Goal: Task Accomplishment & Management: Use online tool/utility

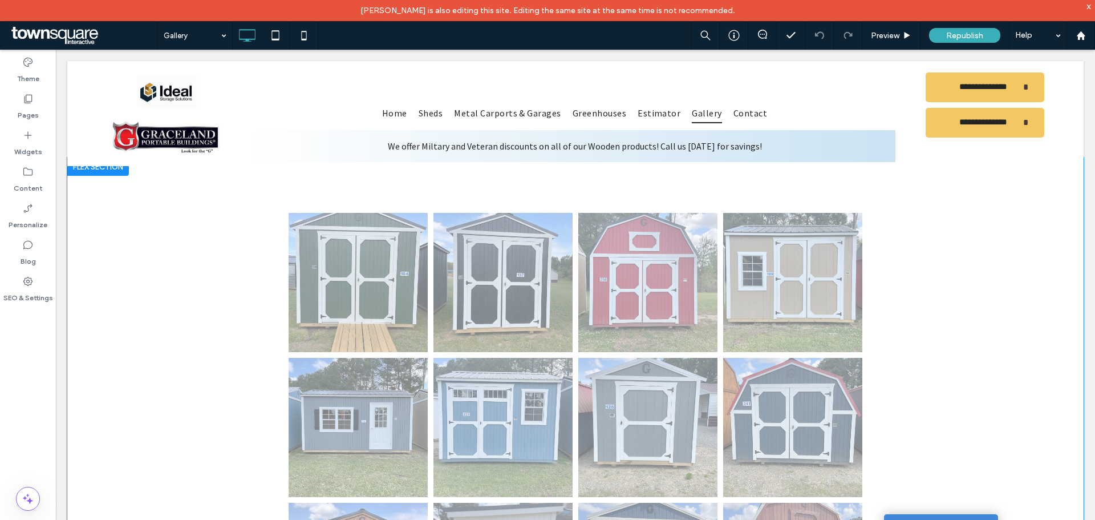
scroll to position [228, 0]
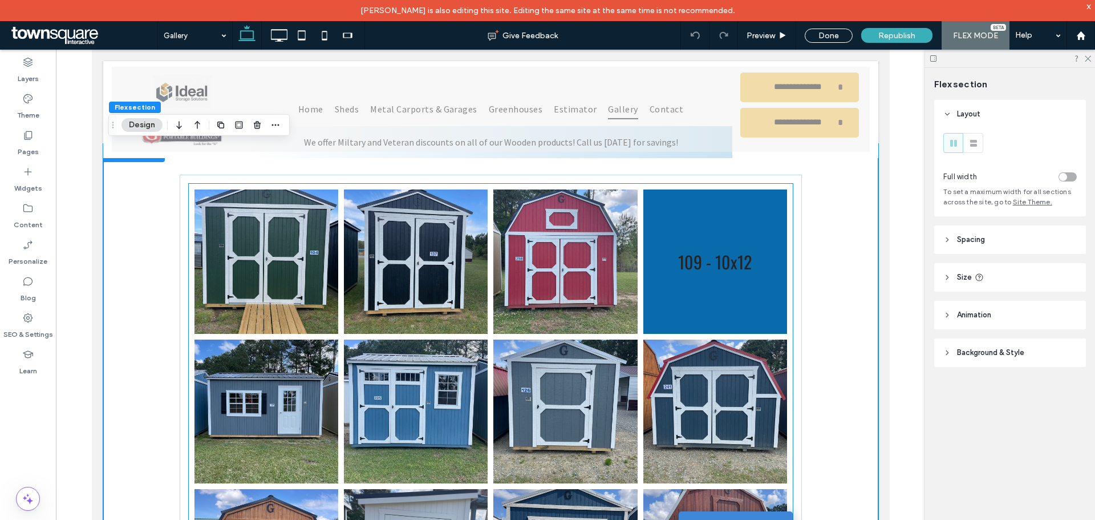
click at [714, 299] on link at bounding box center [714, 261] width 152 height 152
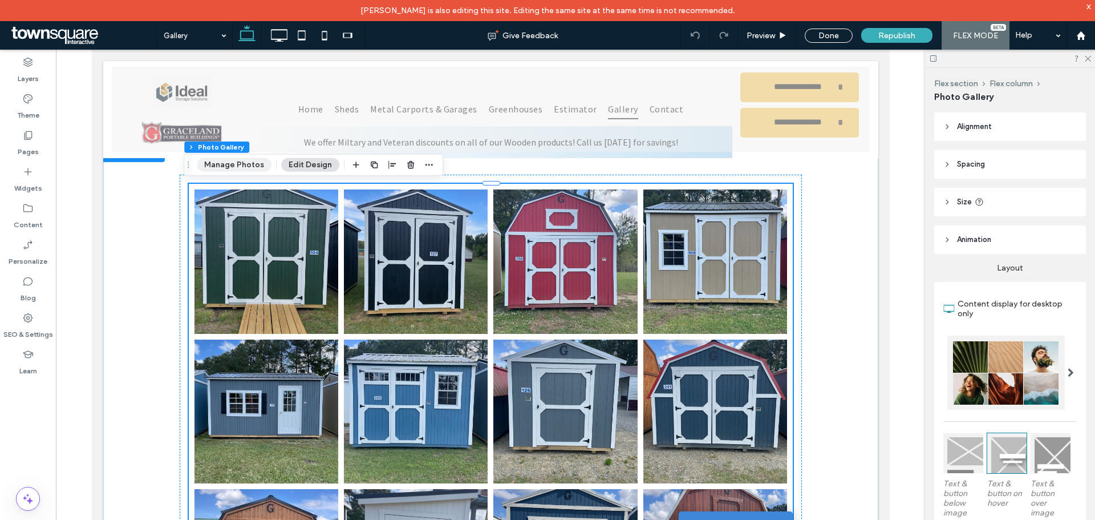
click at [238, 168] on button "Manage Photos" at bounding box center [234, 165] width 75 height 14
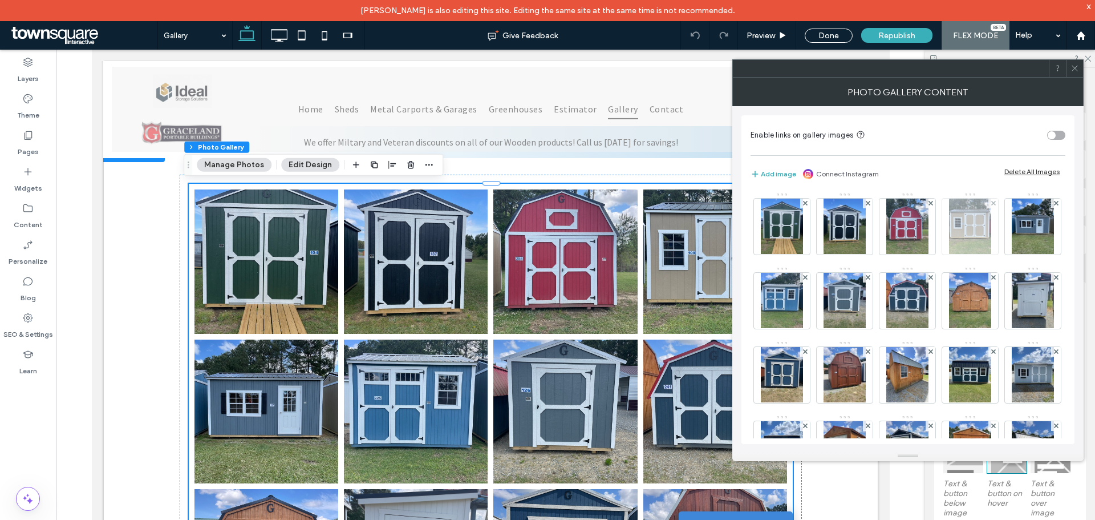
click at [981, 225] on img at bounding box center [970, 227] width 42 height 56
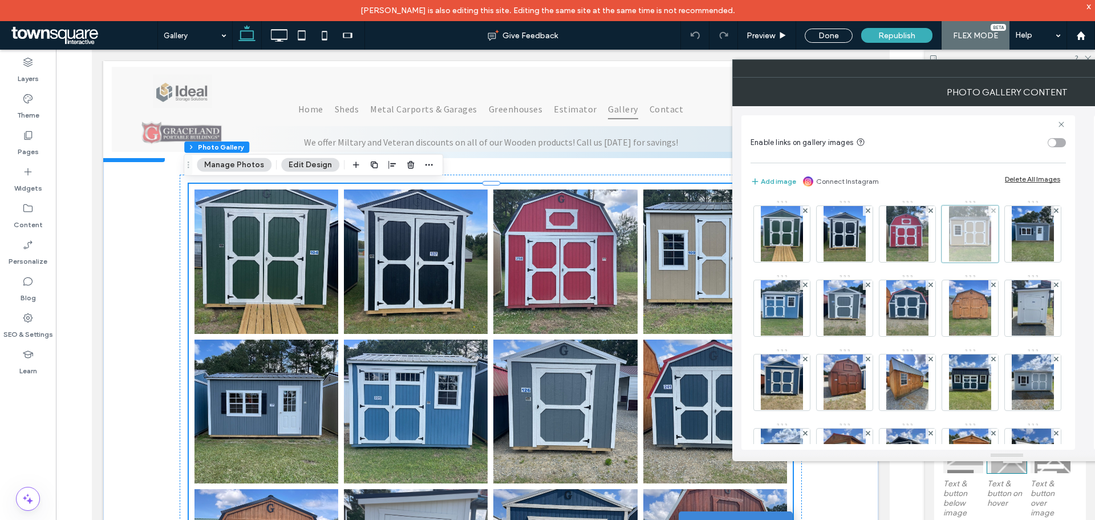
scroll to position [0, 0]
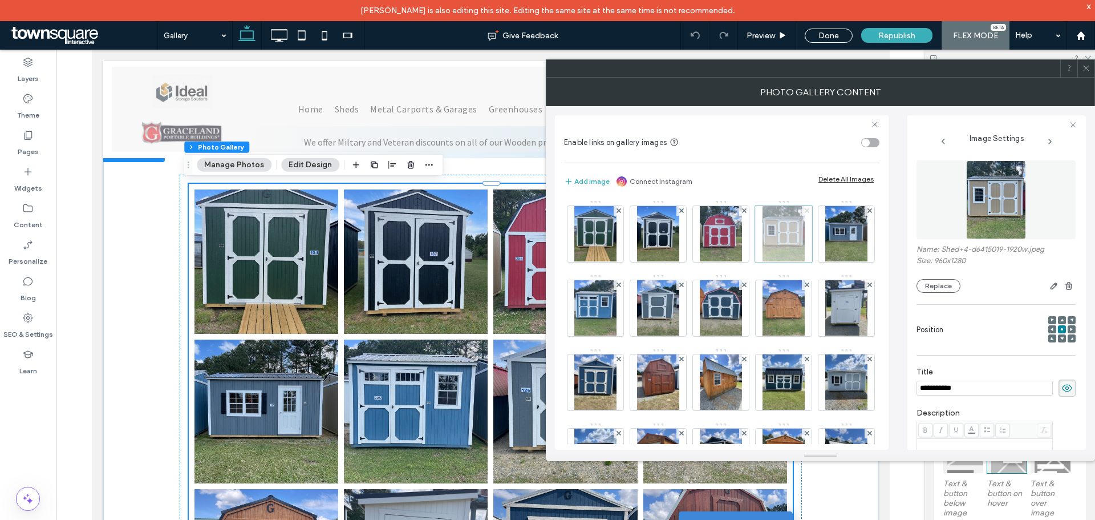
click at [808, 212] on use at bounding box center [806, 210] width 5 height 5
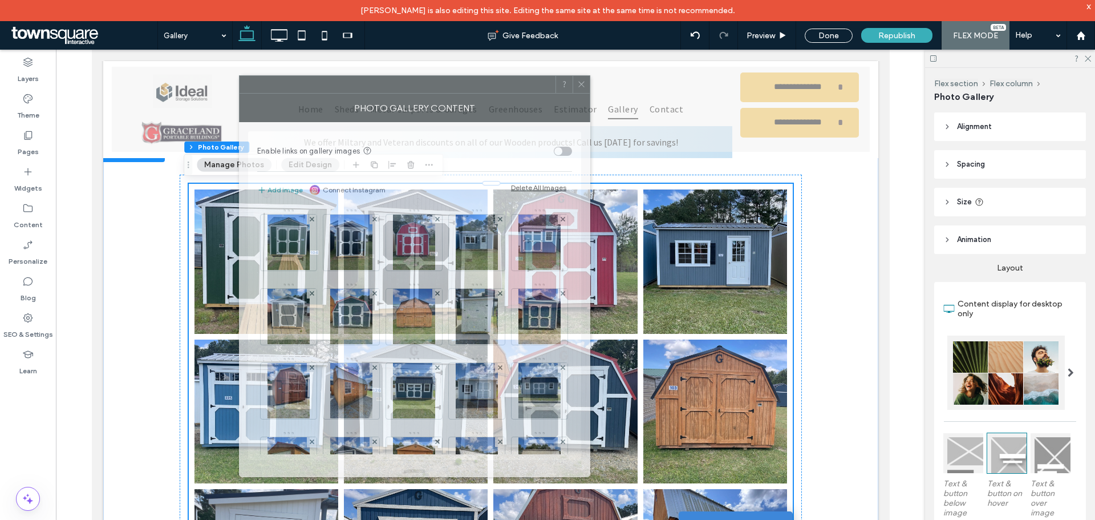
drag, startPoint x: 727, startPoint y: 72, endPoint x: 404, endPoint y: 88, distance: 323.3
click at [404, 88] on div at bounding box center [398, 84] width 316 height 17
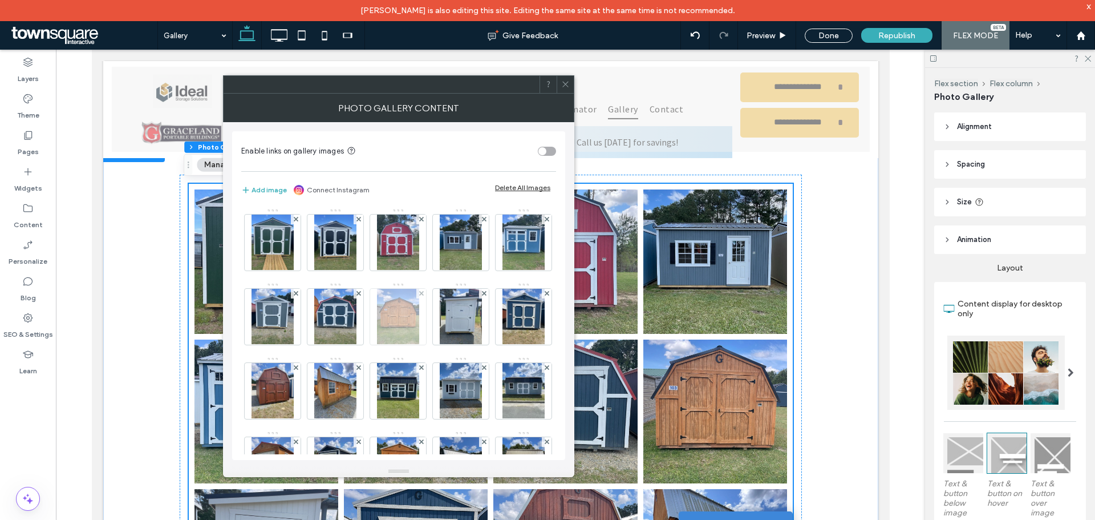
click at [419, 317] on img at bounding box center [398, 317] width 42 height 56
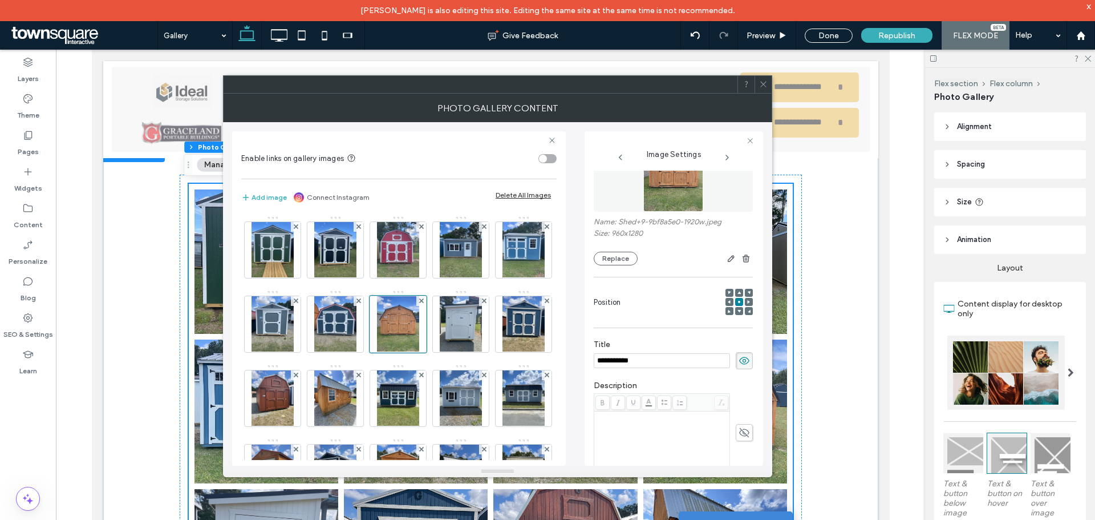
scroll to position [57, 0]
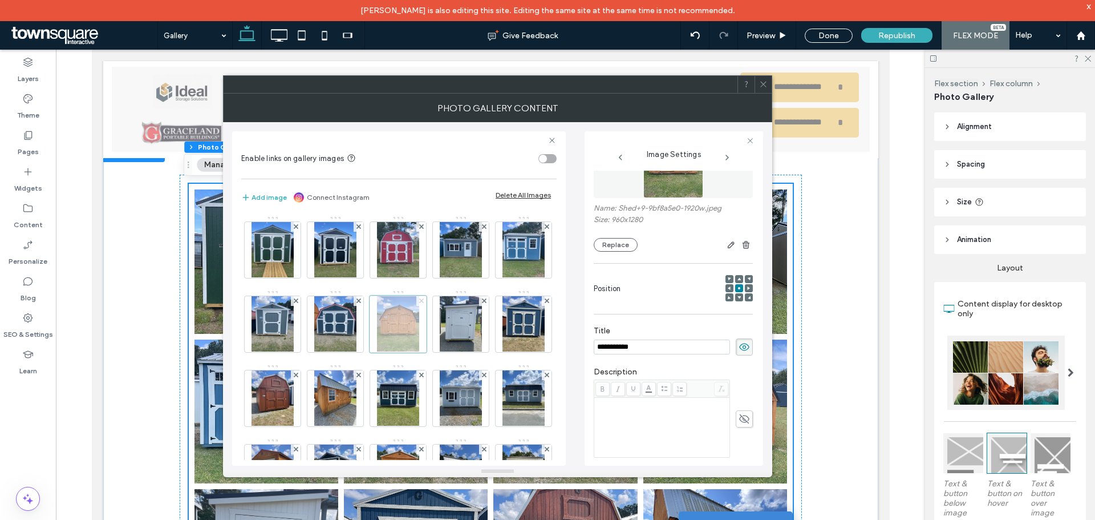
click at [423, 302] on use at bounding box center [421, 300] width 5 height 5
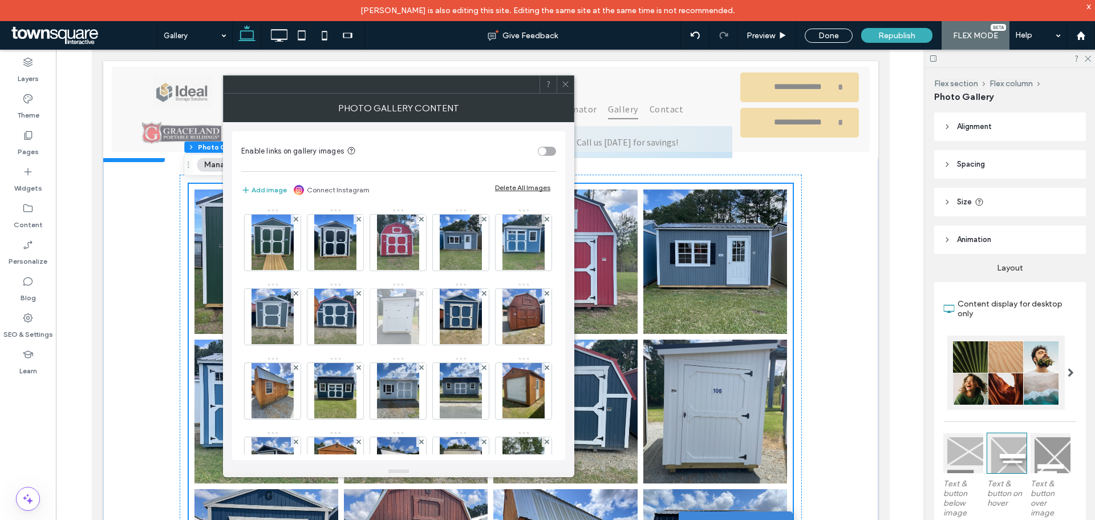
click at [419, 319] on img at bounding box center [398, 317] width 42 height 56
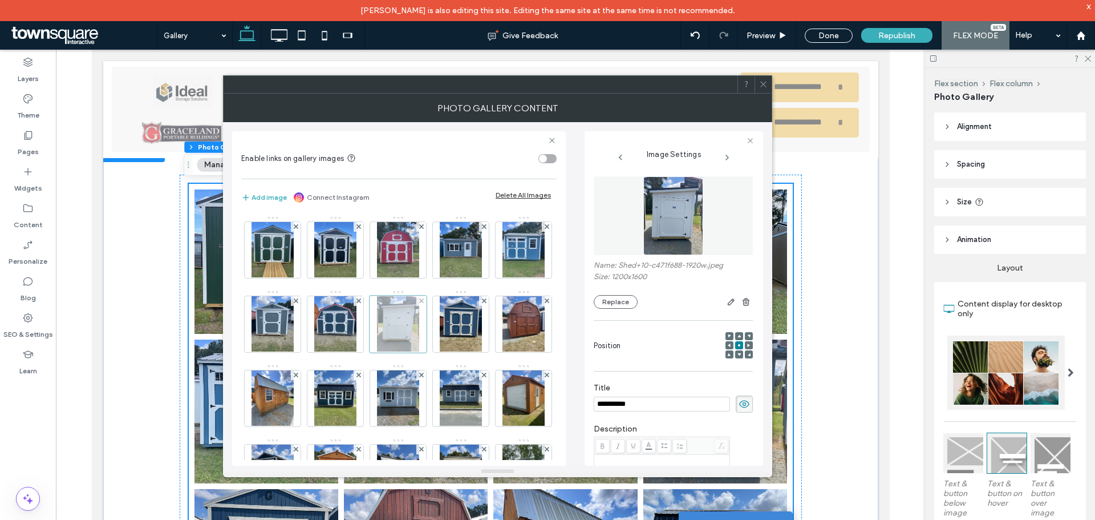
scroll to position [0, 0]
click at [424, 302] on icon at bounding box center [421, 300] width 5 height 5
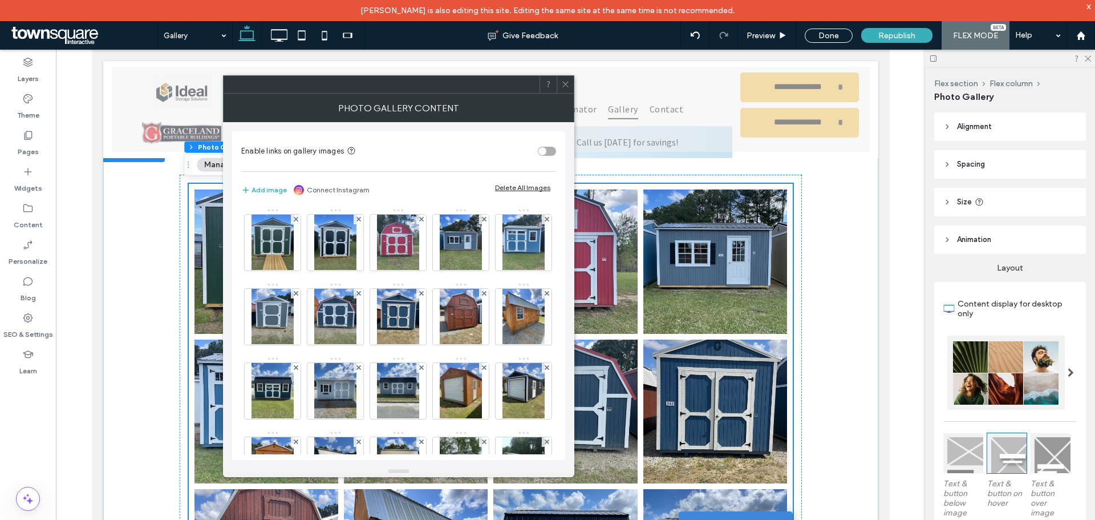
click at [567, 82] on icon at bounding box center [565, 84] width 9 height 9
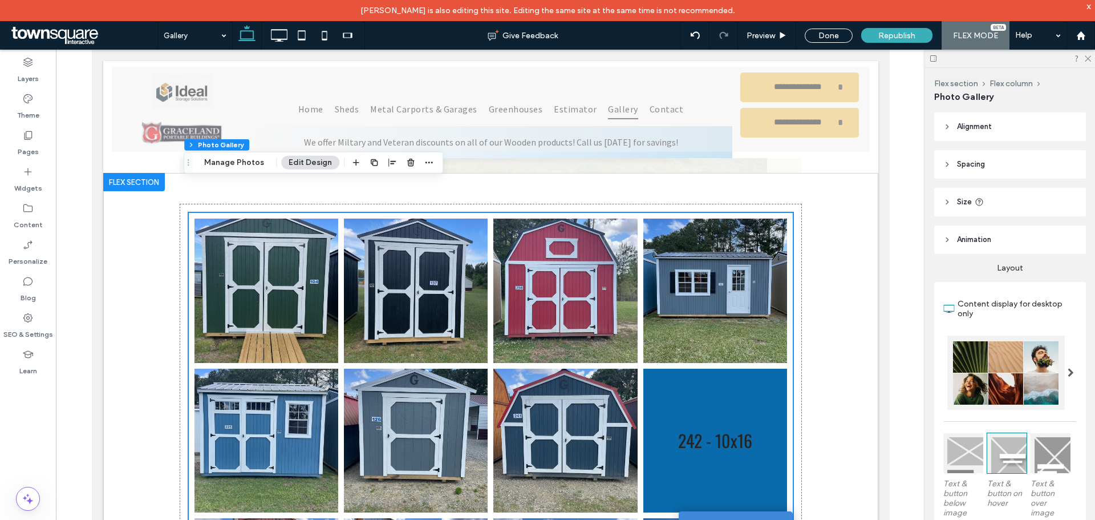
scroll to position [171, 0]
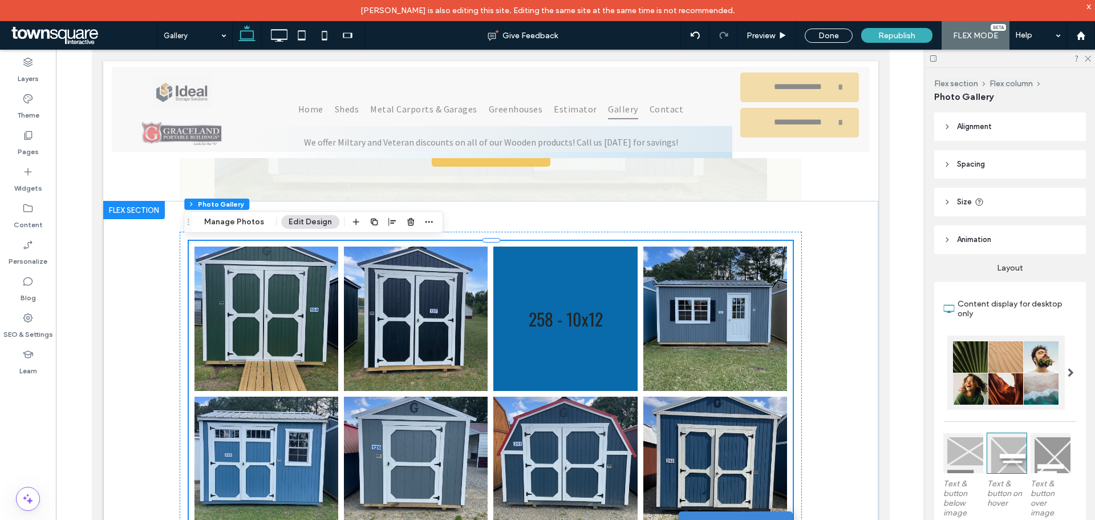
click at [593, 370] on link at bounding box center [565, 318] width 152 height 152
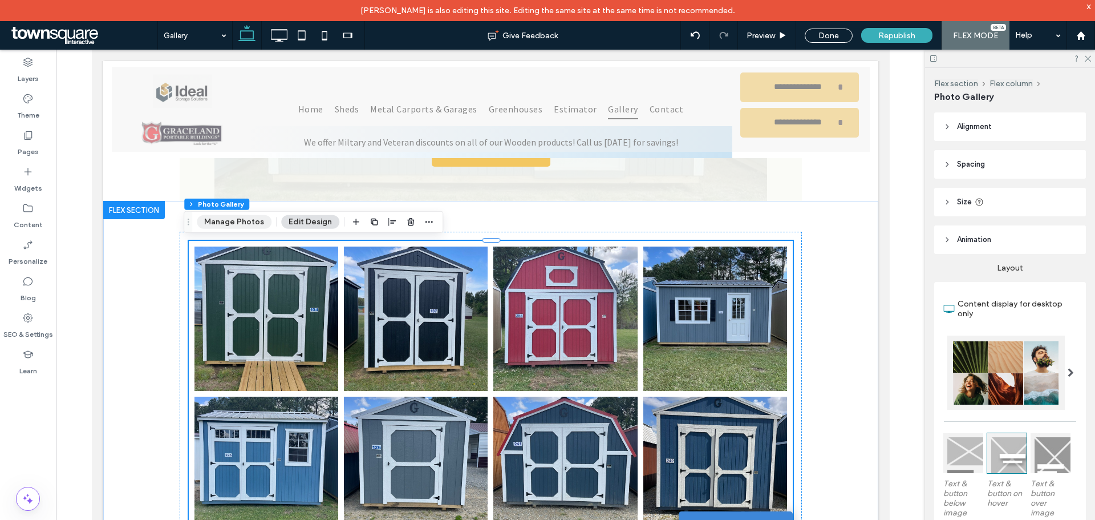
click at [234, 221] on button "Manage Photos" at bounding box center [234, 222] width 75 height 14
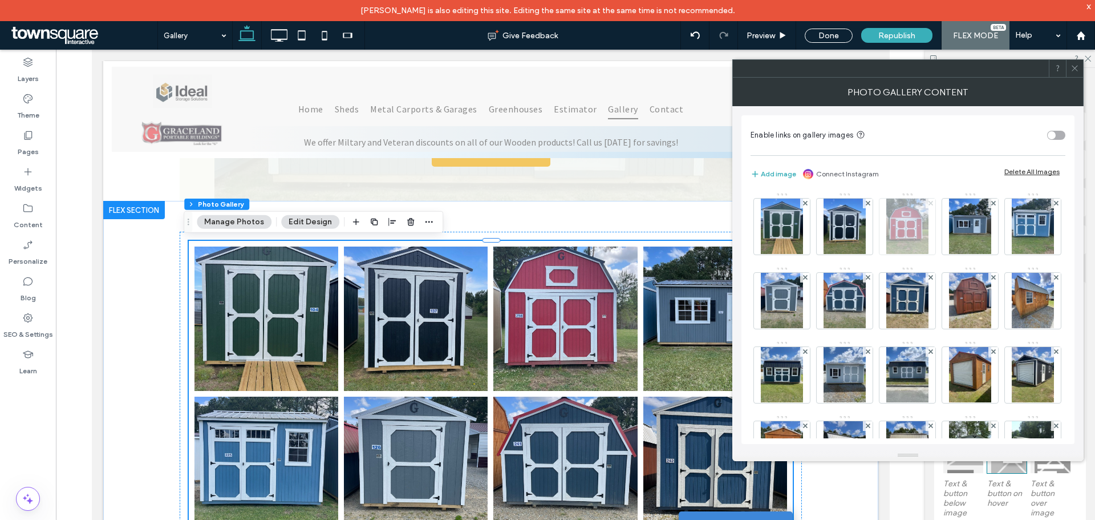
click at [930, 204] on use at bounding box center [930, 203] width 5 height 5
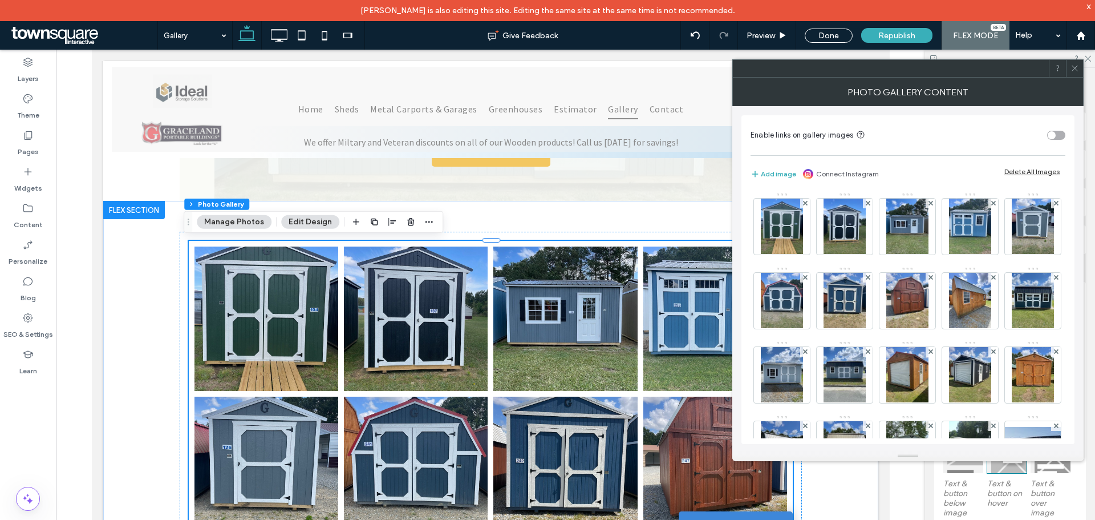
click at [1076, 67] on use at bounding box center [1075, 69] width 6 height 6
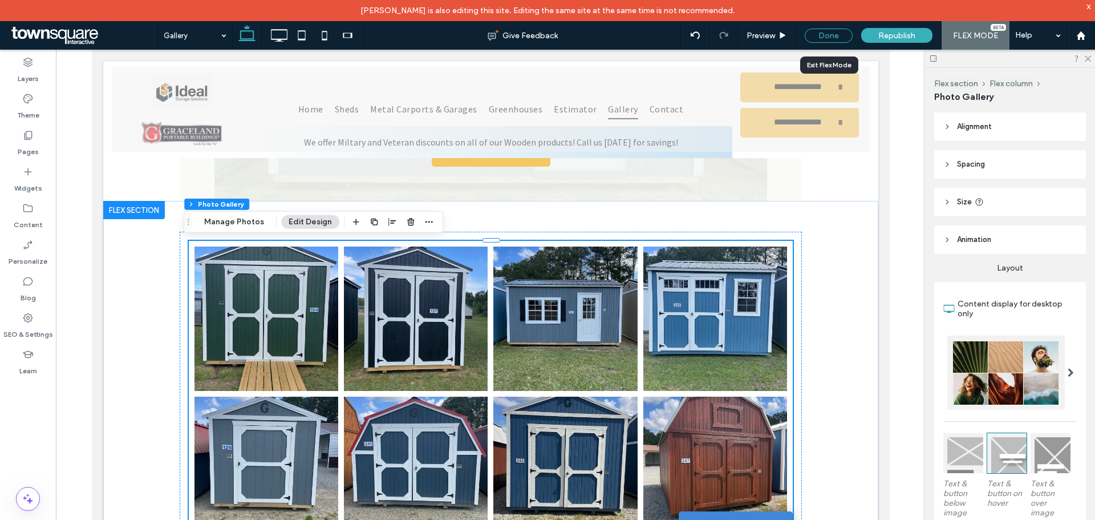
click at [837, 39] on div "Done" at bounding box center [829, 36] width 48 height 14
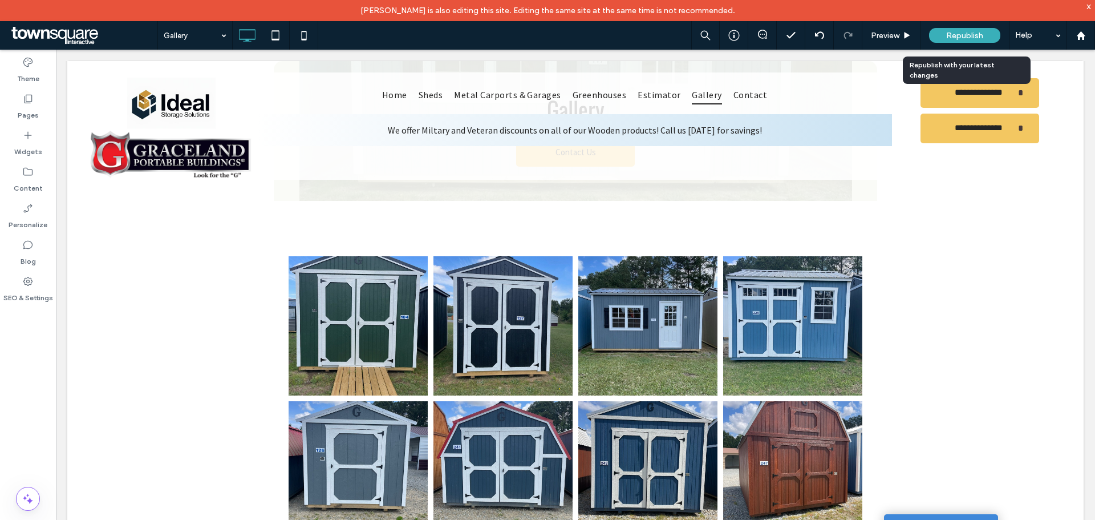
click at [955, 34] on span "Republish" at bounding box center [964, 36] width 37 height 10
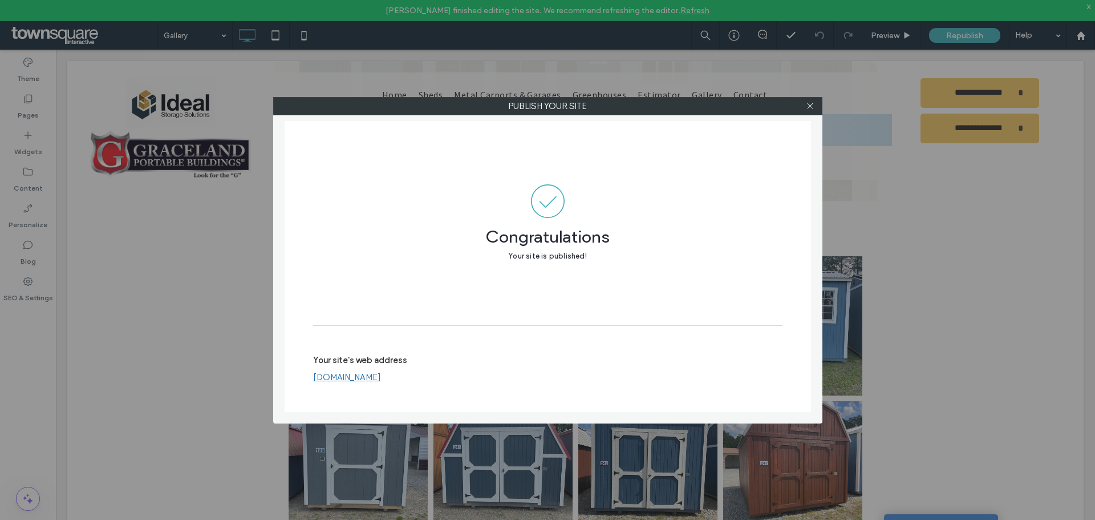
click at [815, 107] on div at bounding box center [810, 106] width 17 height 17
click at [804, 104] on div at bounding box center [810, 106] width 17 height 17
click at [810, 103] on icon at bounding box center [810, 106] width 9 height 9
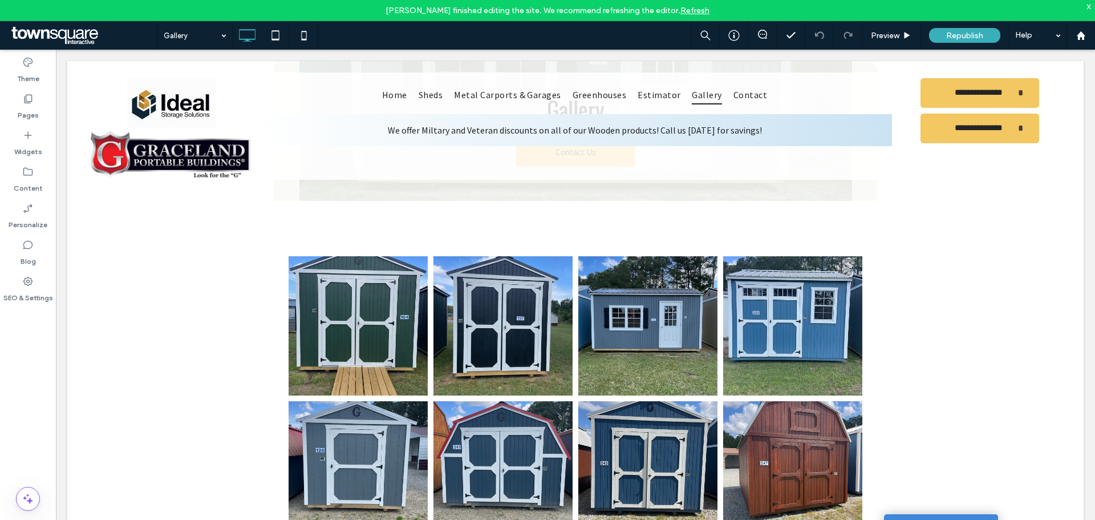
click at [63, 33] on span at bounding box center [83, 35] width 149 height 23
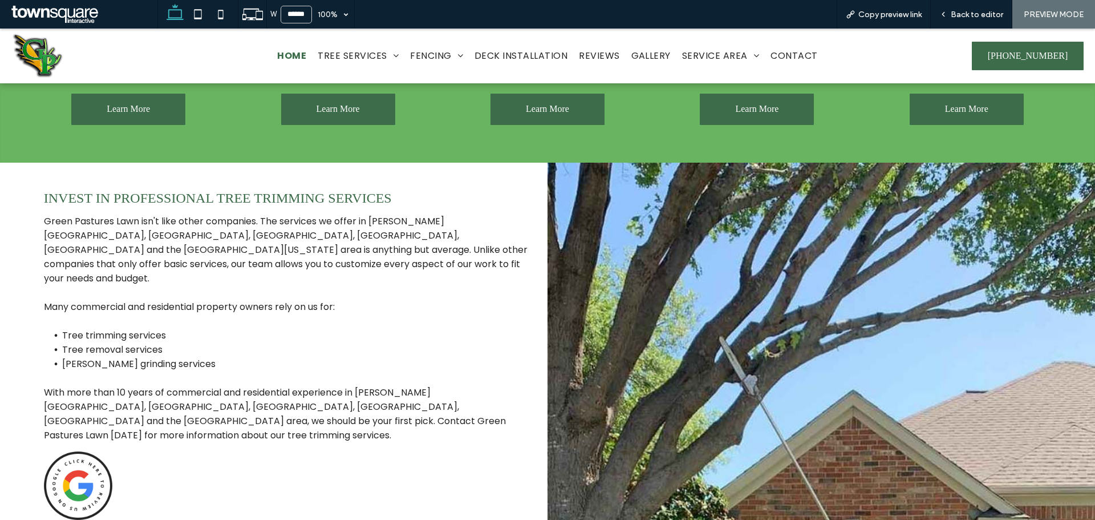
scroll to position [685, 0]
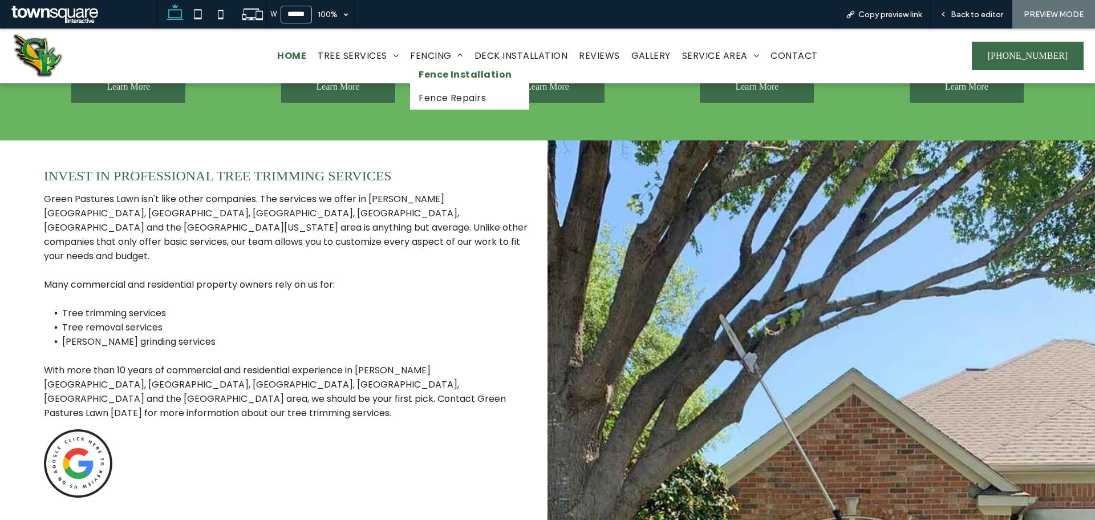
click at [436, 72] on span "Fence Installation" at bounding box center [466, 74] width 94 height 14
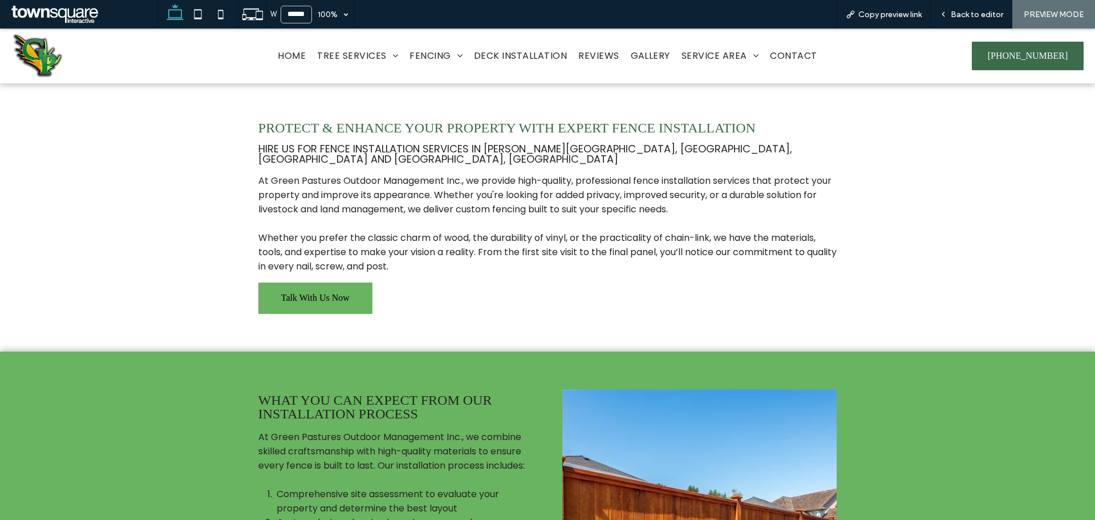
click at [334, 294] on span "Talk With Us Now" at bounding box center [315, 298] width 68 height 29
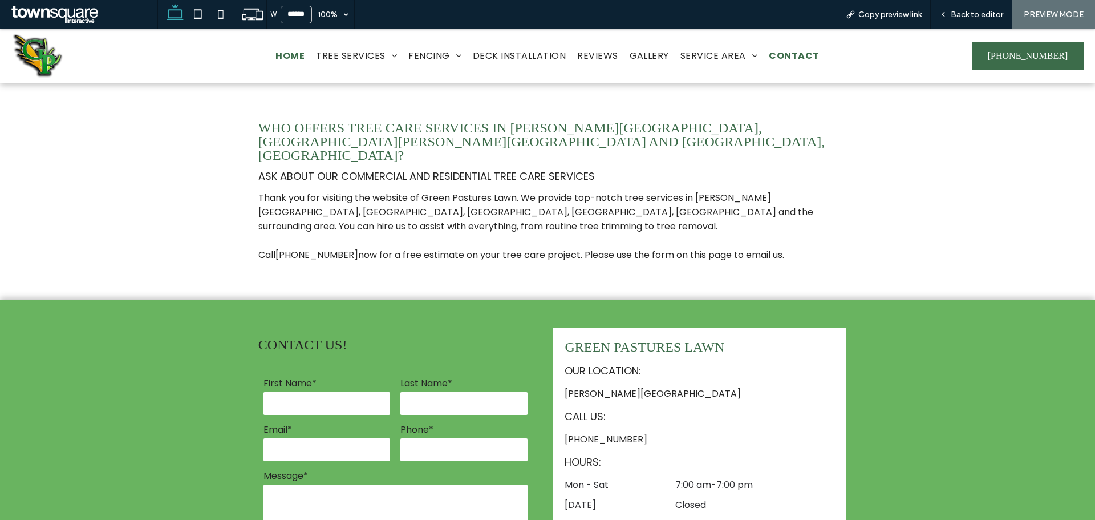
drag, startPoint x: 290, startPoint y: 60, endPoint x: 291, endPoint y: 88, distance: 28.0
click at [290, 60] on span "Home" at bounding box center [290, 55] width 29 height 14
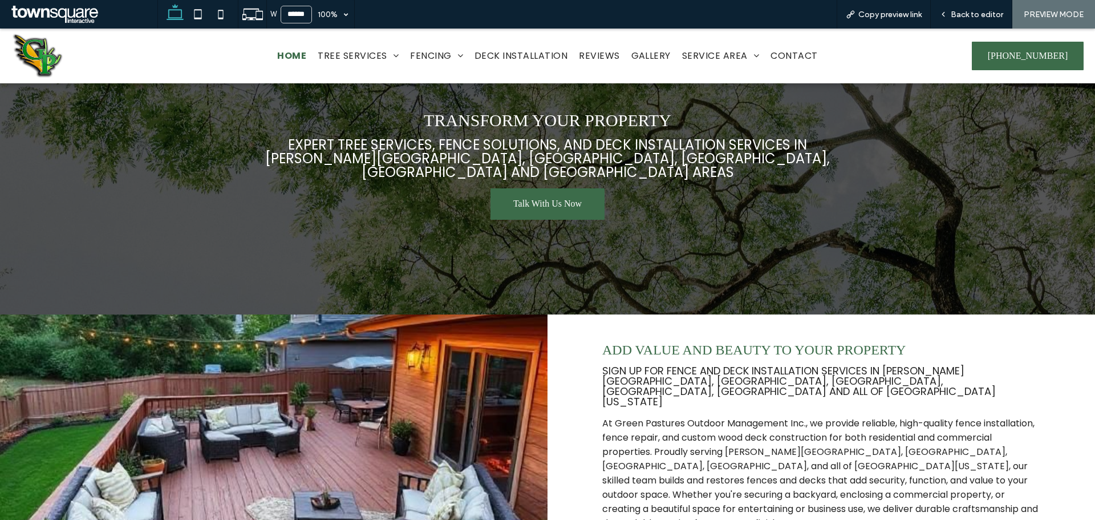
scroll to position [57, 0]
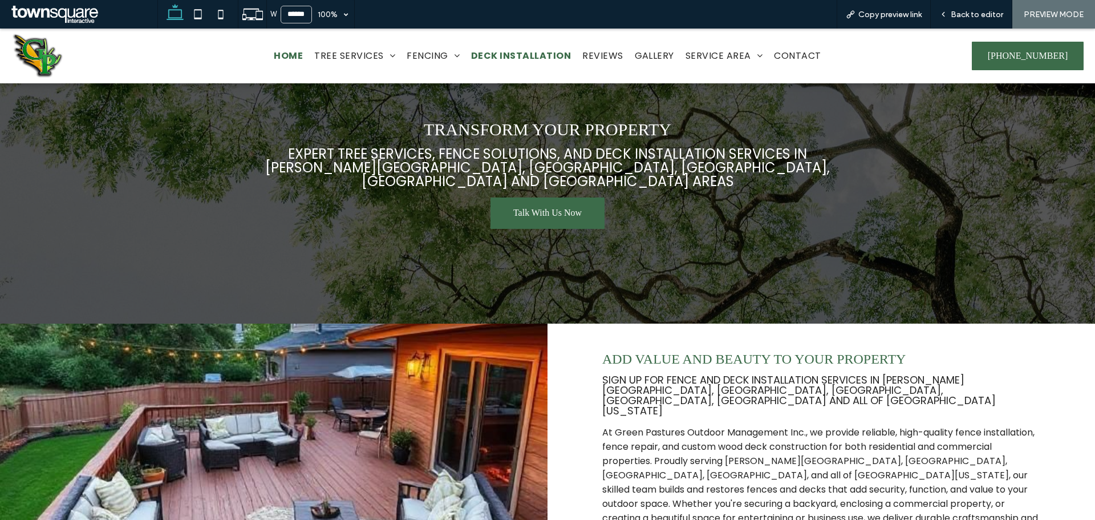
click at [505, 54] on span "Deck Installation" at bounding box center [521, 55] width 100 height 14
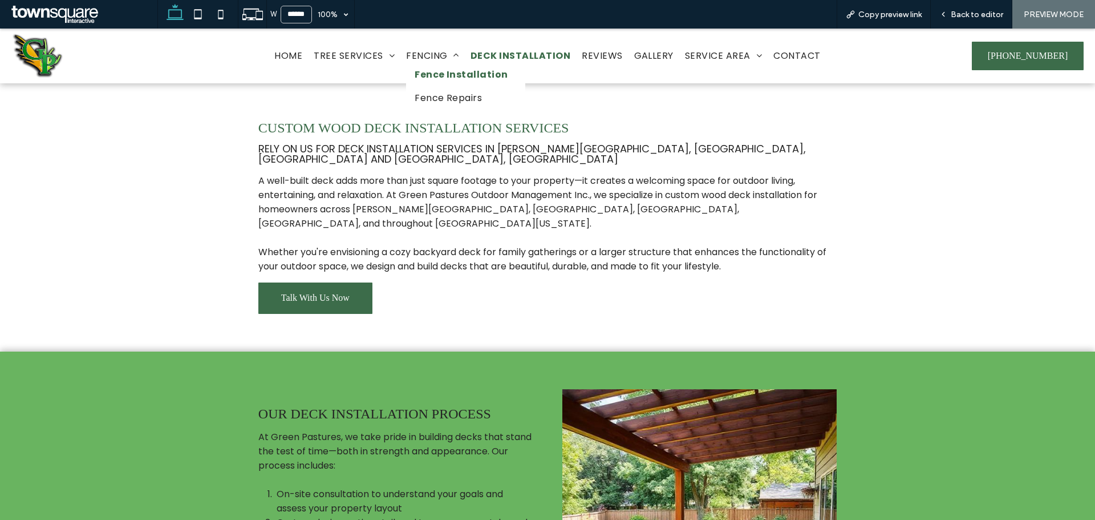
click at [429, 73] on span "Fence Installation" at bounding box center [462, 74] width 94 height 14
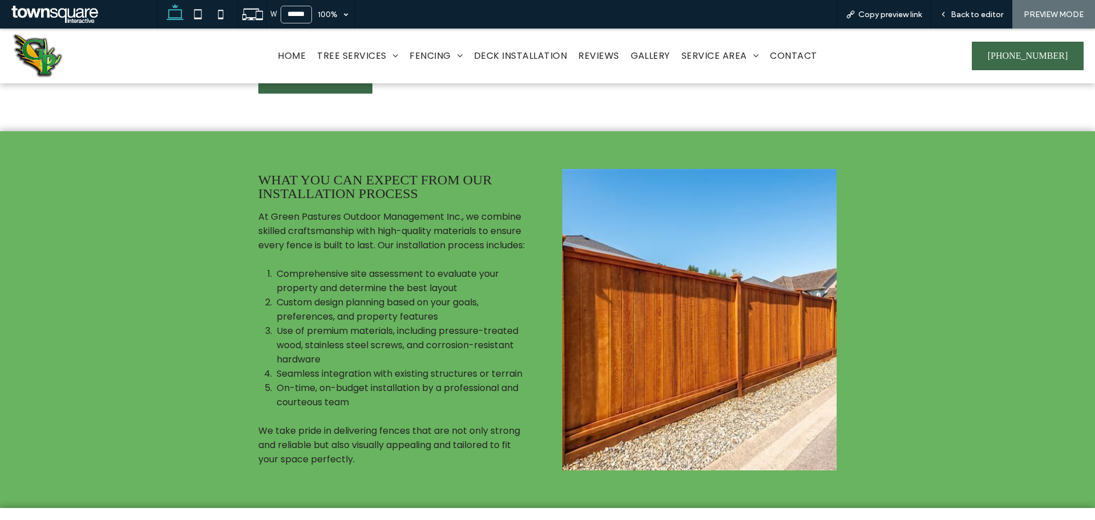
scroll to position [228, 0]
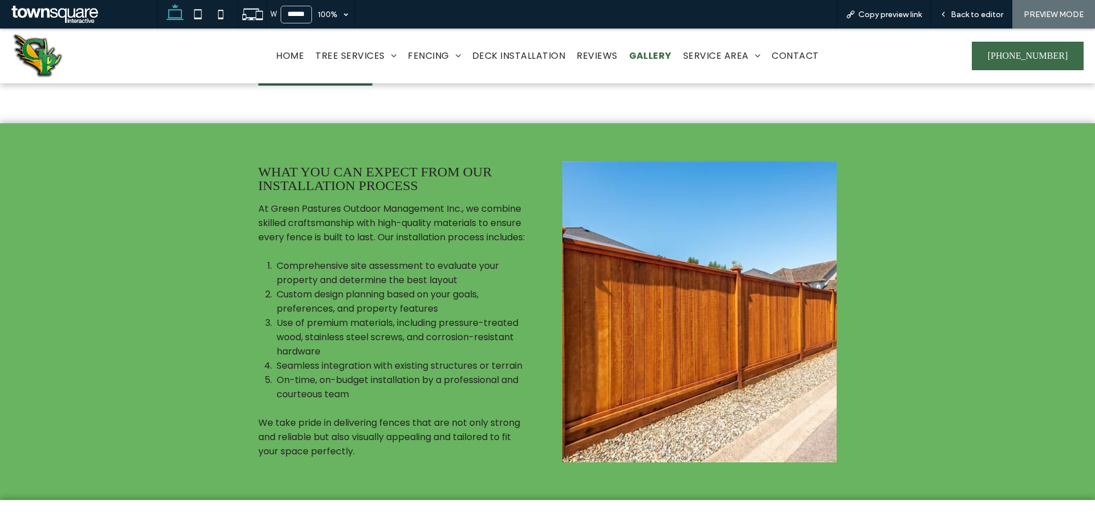
click at [647, 55] on span "Gallery" at bounding box center [650, 55] width 43 height 14
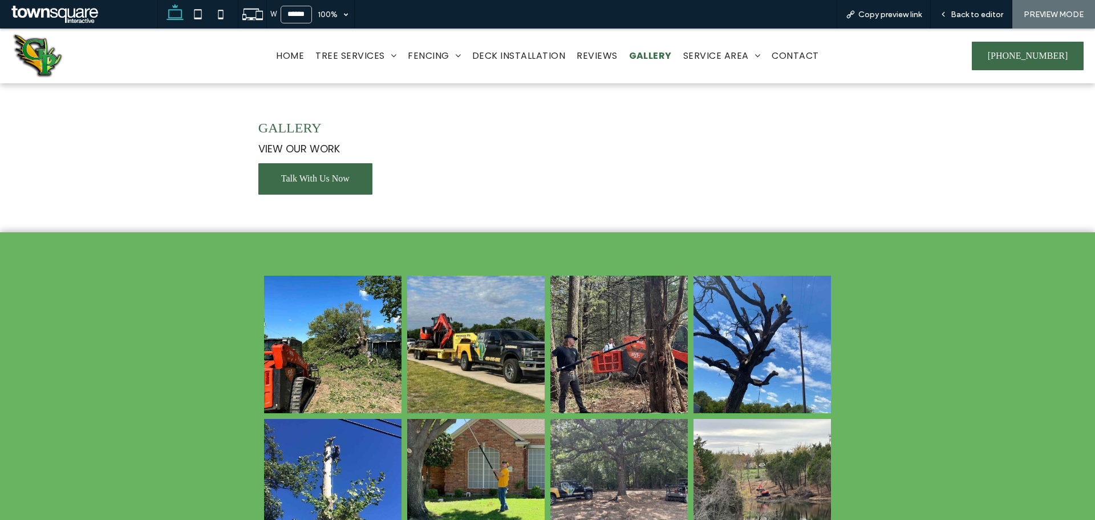
click at [293, 63] on div "Home Tree Services Tree Trimming Tree Removal Fencing Fence Installation Fence …" at bounding box center [548, 56] width 644 height 46
click at [293, 60] on span "Home" at bounding box center [290, 55] width 29 height 14
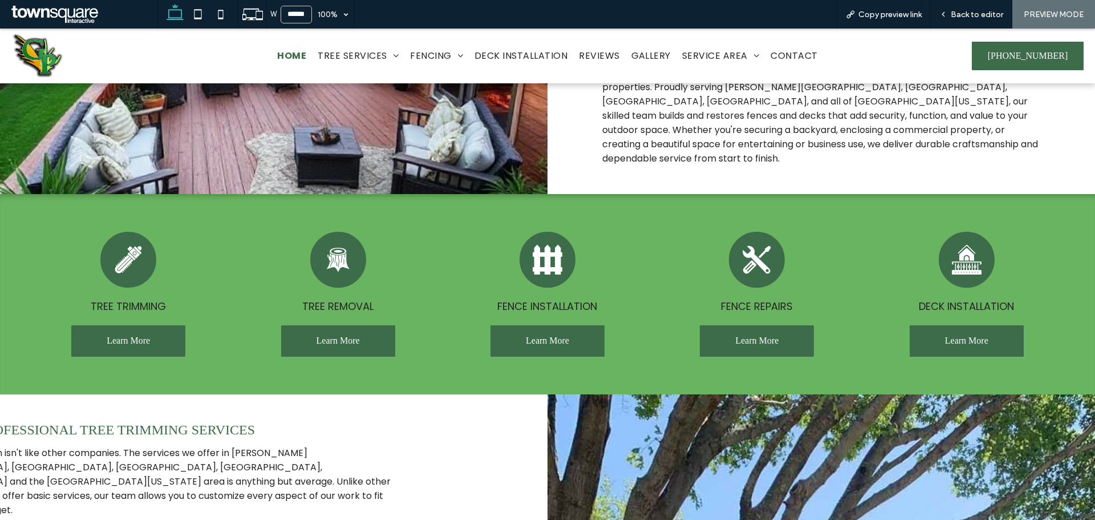
scroll to position [456, 0]
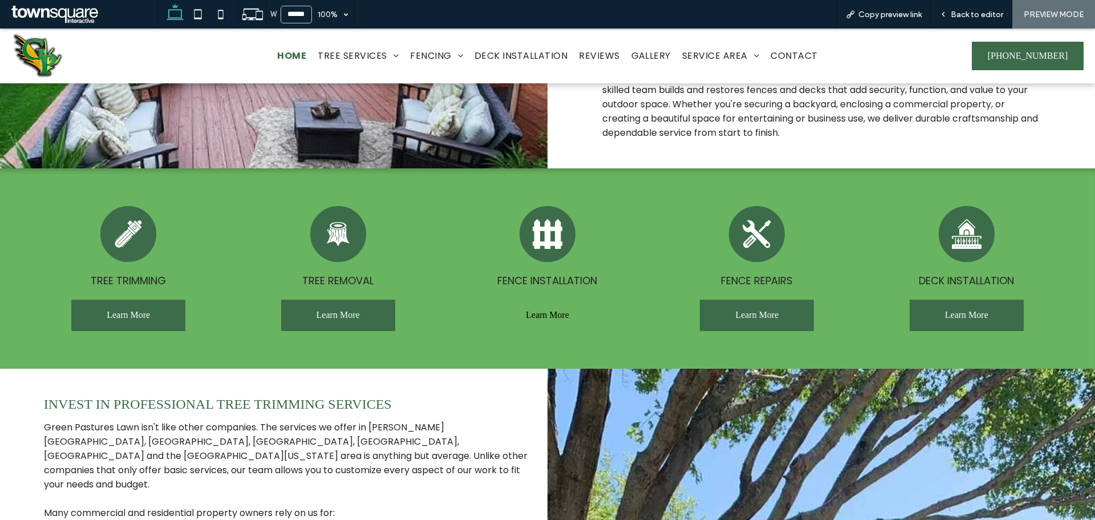
click at [526, 301] on span "Learn More" at bounding box center [547, 315] width 43 height 29
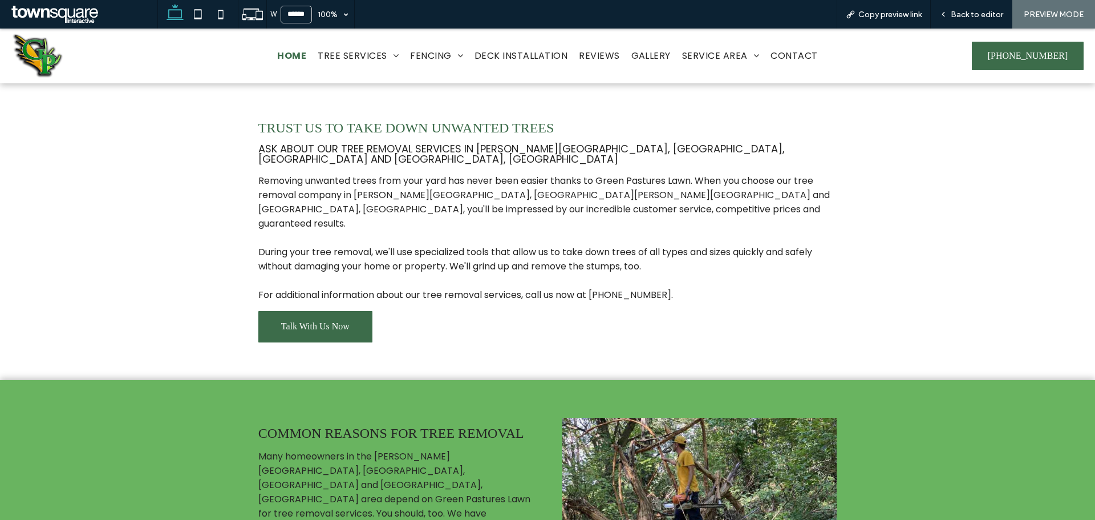
click at [287, 55] on span "Home" at bounding box center [291, 55] width 29 height 14
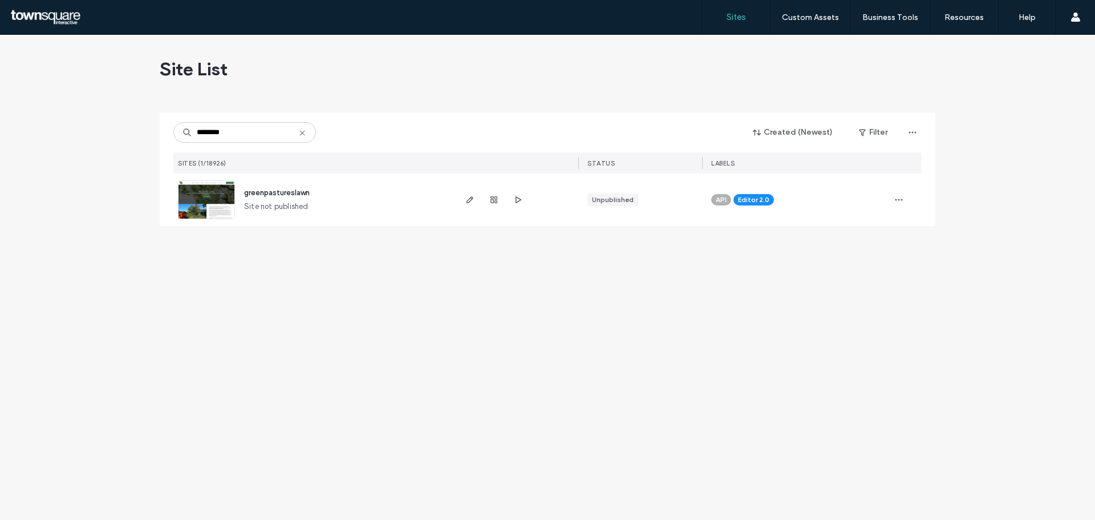
type input "********"
click at [196, 194] on img at bounding box center [207, 220] width 56 height 78
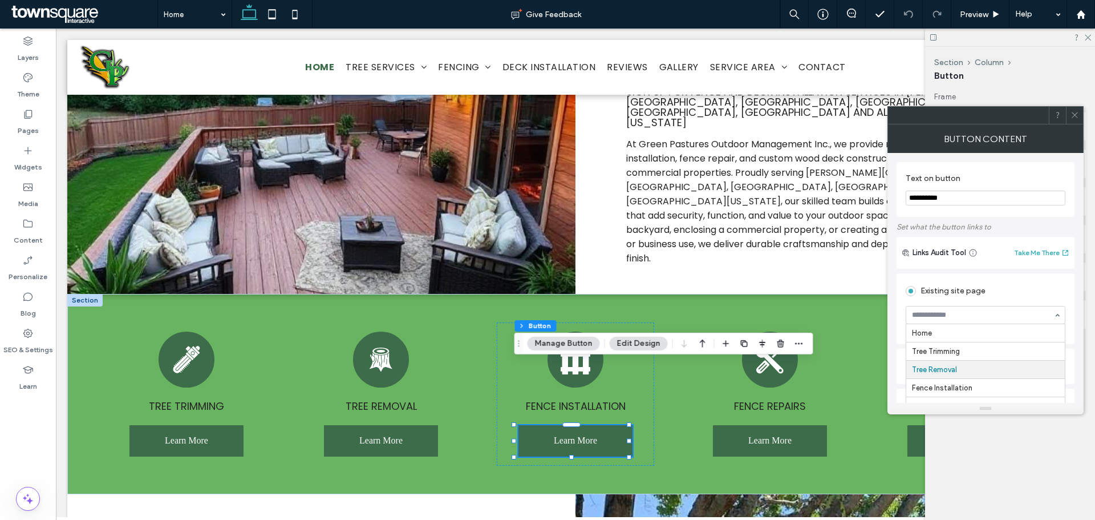
scroll to position [37, 0]
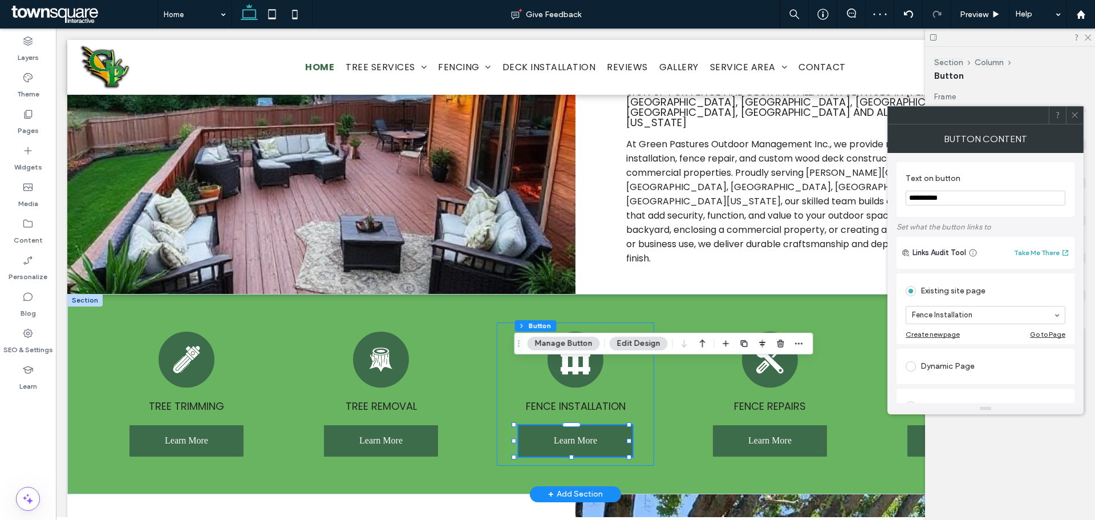
click at [640, 322] on div "Fence installation Learn More" at bounding box center [575, 393] width 157 height 143
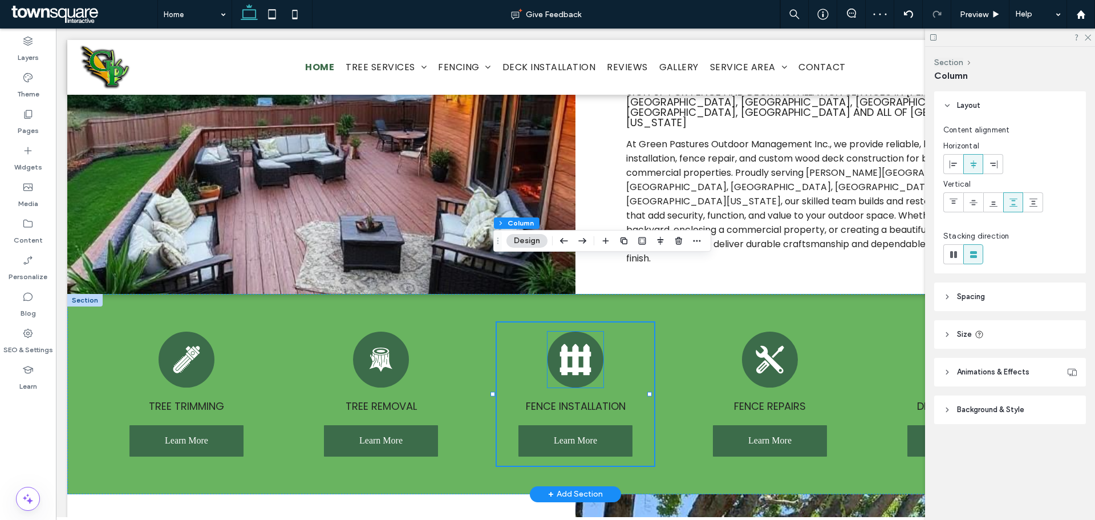
click at [583, 343] on icon at bounding box center [575, 358] width 31 height 31
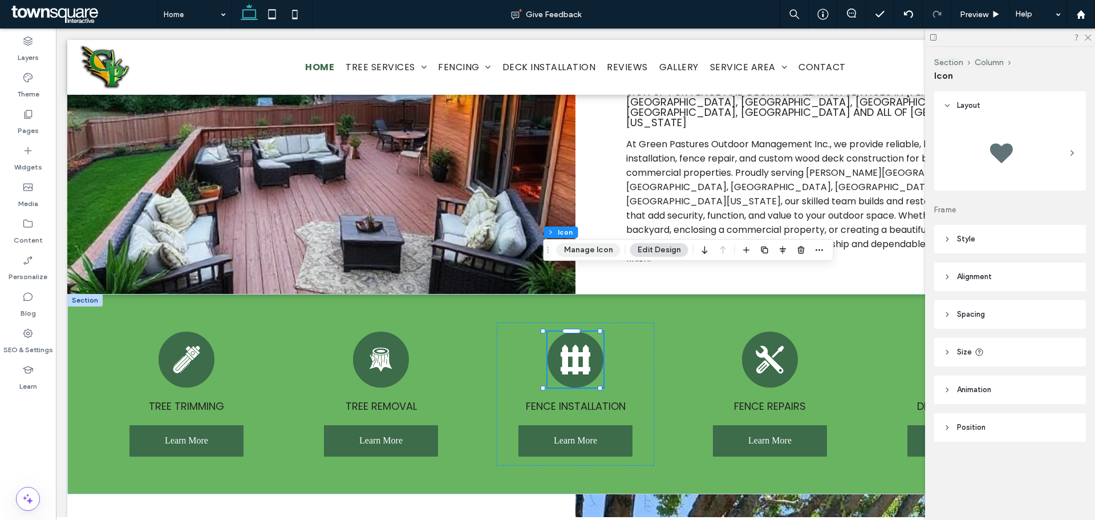
click at [589, 249] on button "Manage Icon" at bounding box center [589, 250] width 64 height 14
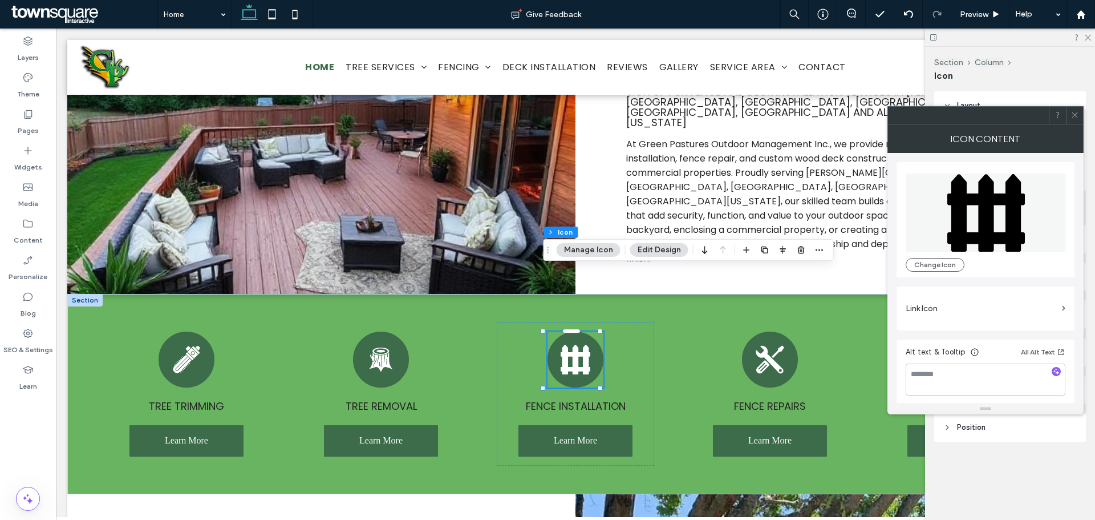
click at [973, 311] on label "Link Icon" at bounding box center [982, 308] width 152 height 21
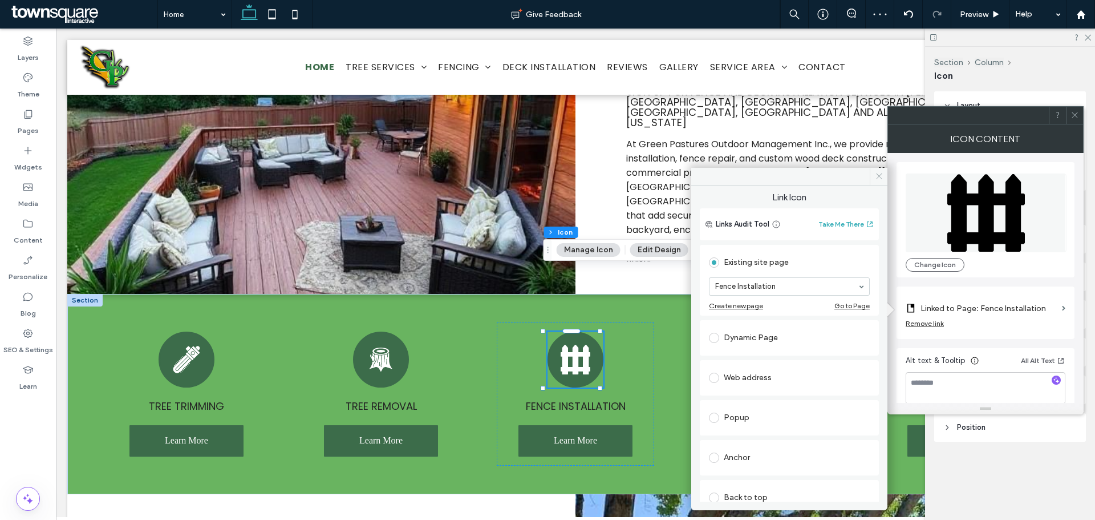
click at [876, 179] on icon at bounding box center [879, 176] width 9 height 9
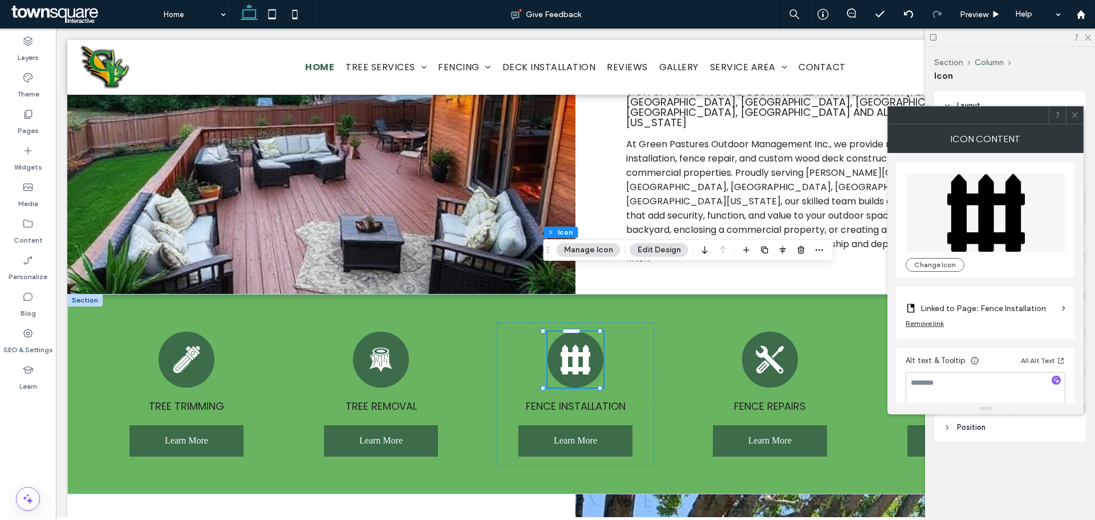
click at [1080, 115] on div at bounding box center [1074, 115] width 17 height 17
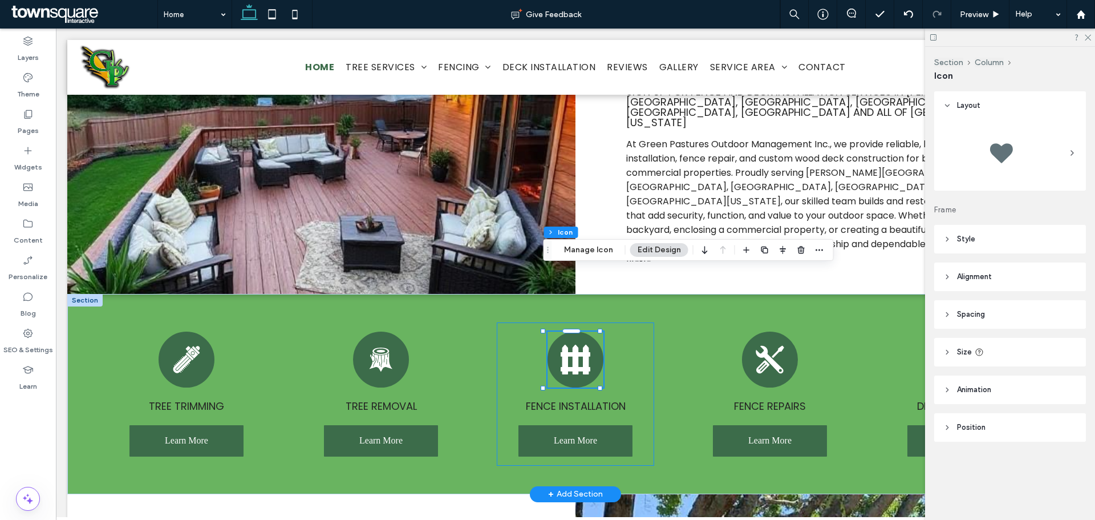
click at [634, 333] on div "Fence installation Learn More" at bounding box center [575, 393] width 157 height 143
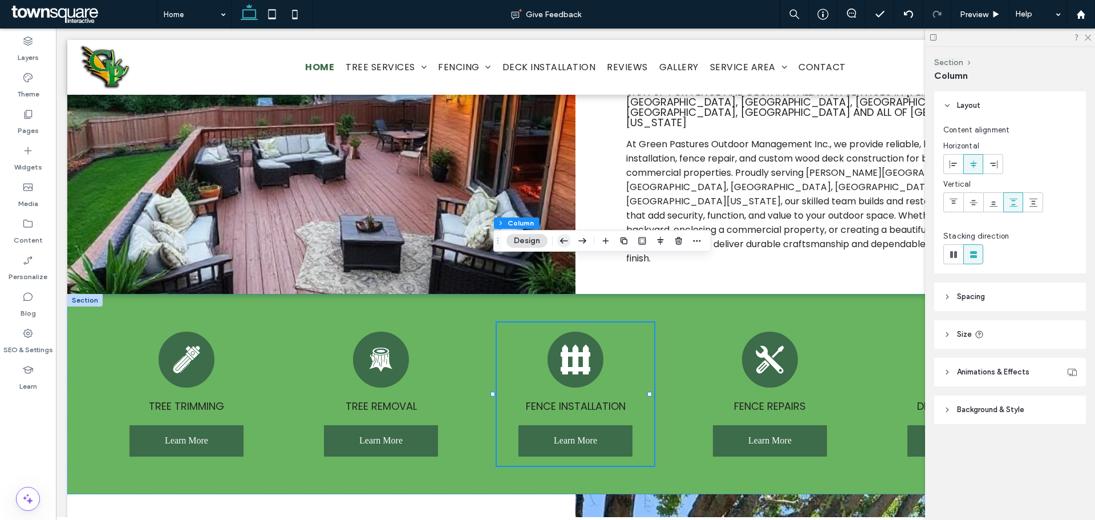
click at [560, 238] on icon "button" at bounding box center [564, 240] width 14 height 21
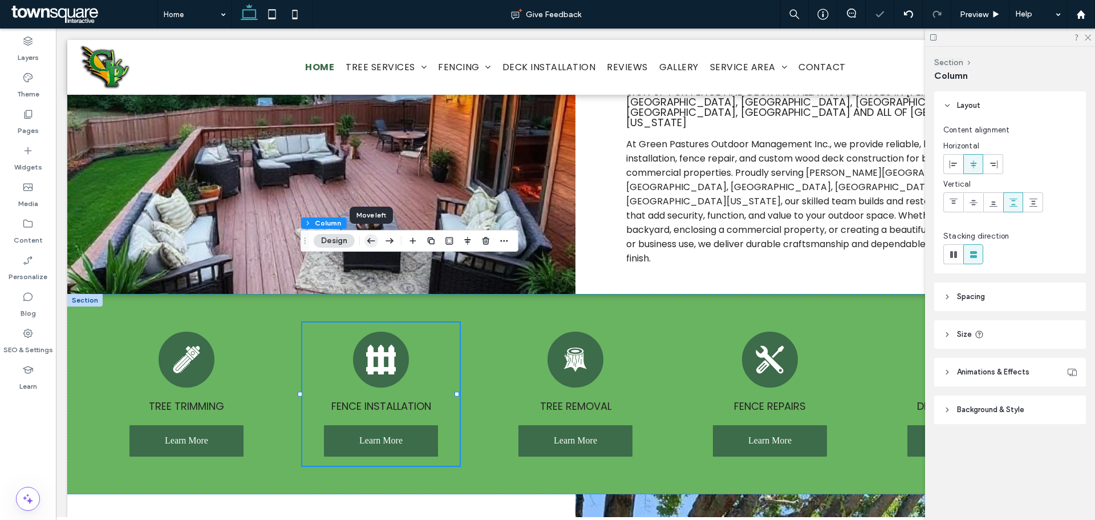
click at [375, 243] on icon "button" at bounding box center [372, 240] width 14 height 21
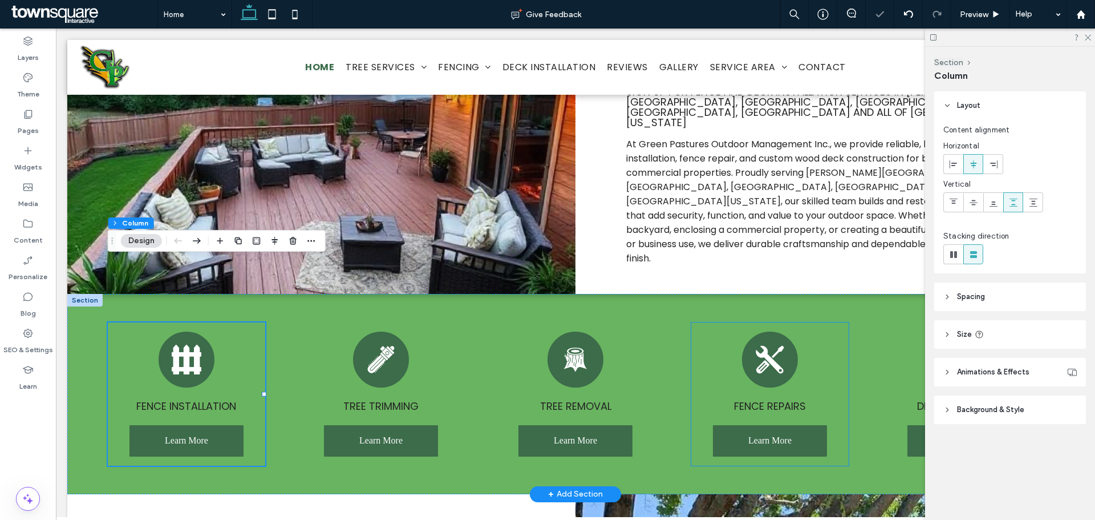
click at [708, 322] on div "Fence Repairs Learn More" at bounding box center [769, 393] width 157 height 143
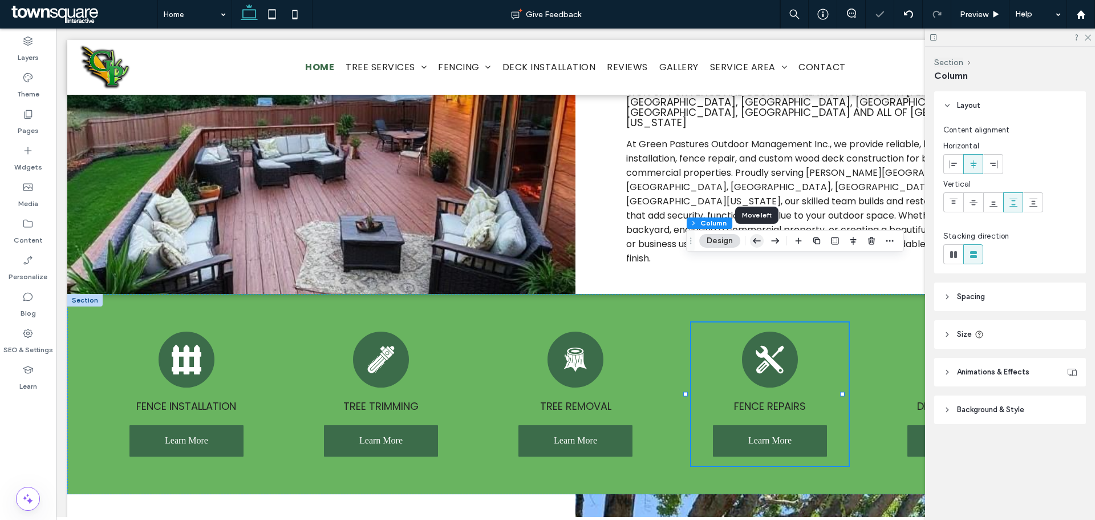
click at [756, 240] on icon "button" at bounding box center [757, 240] width 14 height 21
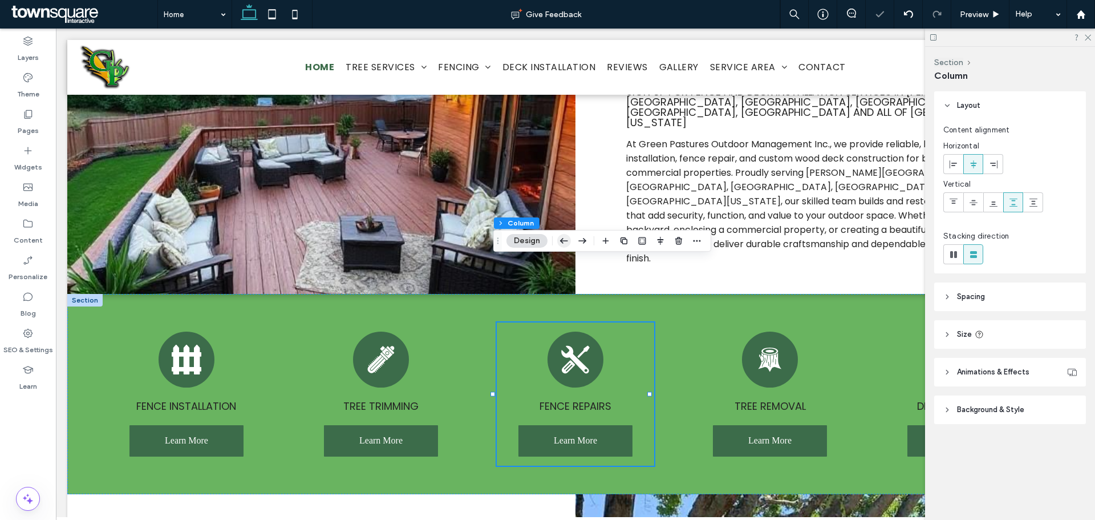
click at [560, 238] on icon "button" at bounding box center [564, 240] width 14 height 21
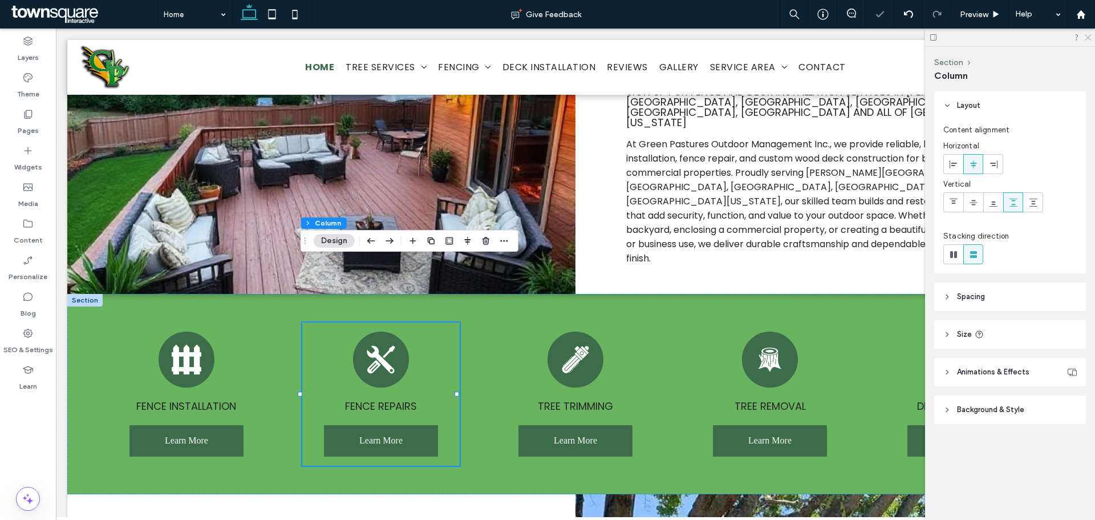
click at [1087, 36] on use at bounding box center [1088, 38] width 6 height 6
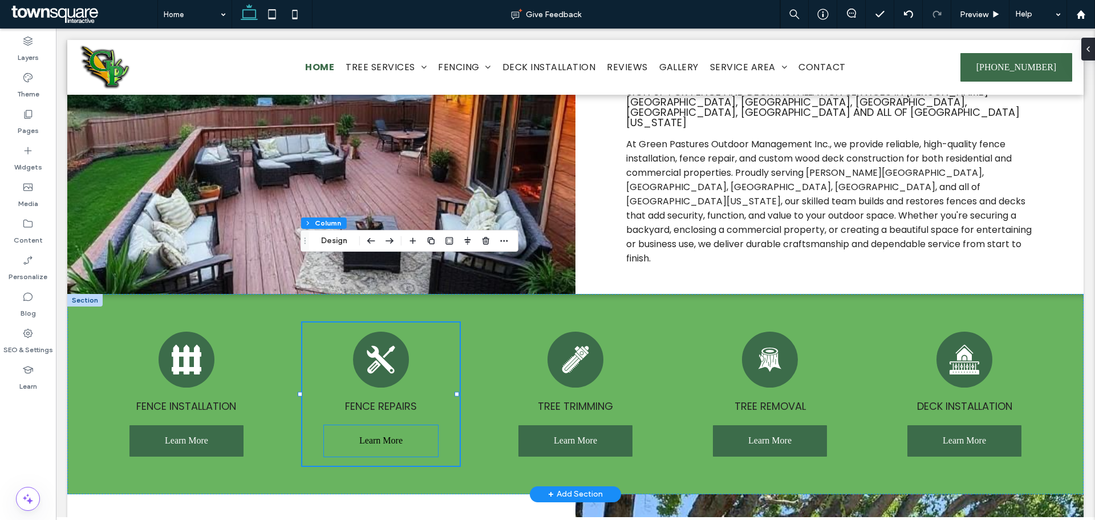
click at [383, 426] on span "Learn More" at bounding box center [380, 440] width 43 height 29
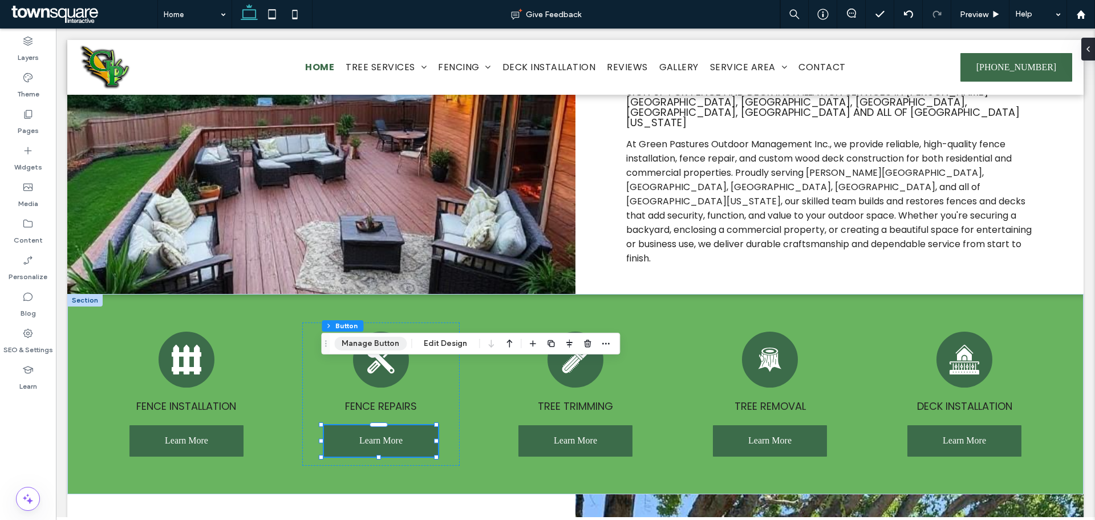
click at [368, 347] on button "Manage Button" at bounding box center [370, 344] width 72 height 14
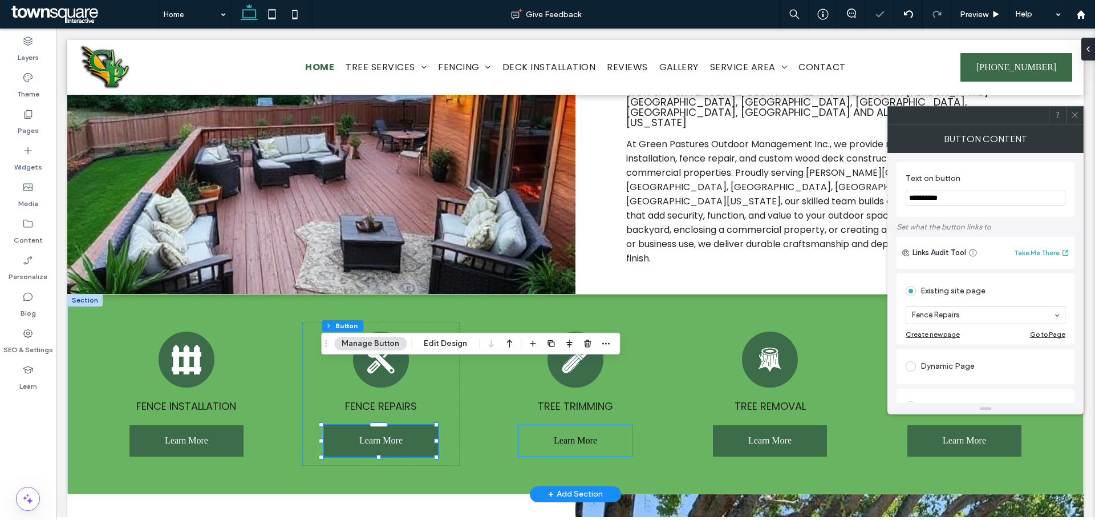
click at [590, 426] on span "Learn More" at bounding box center [575, 440] width 43 height 29
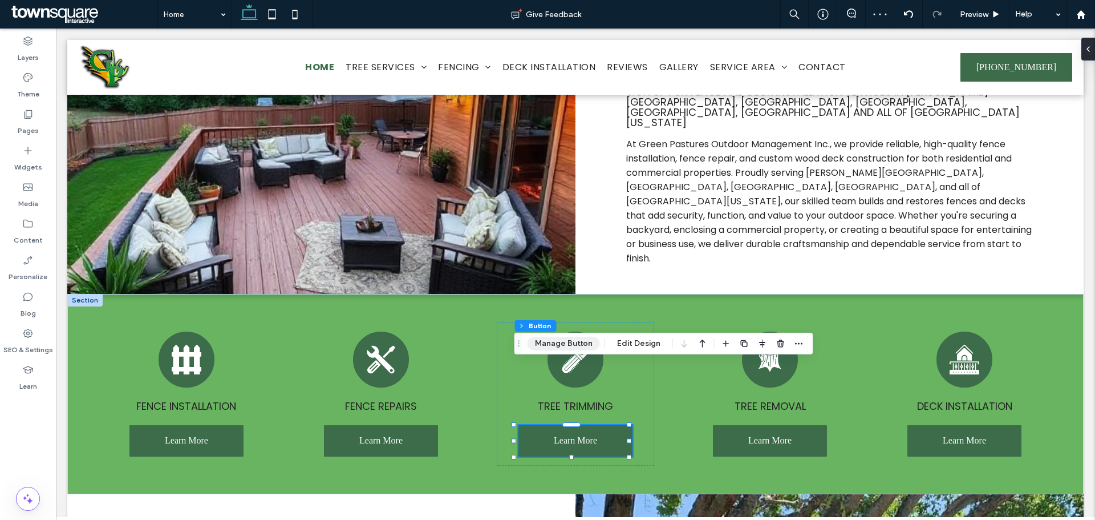
click at [590, 347] on button "Manage Button" at bounding box center [564, 344] width 72 height 14
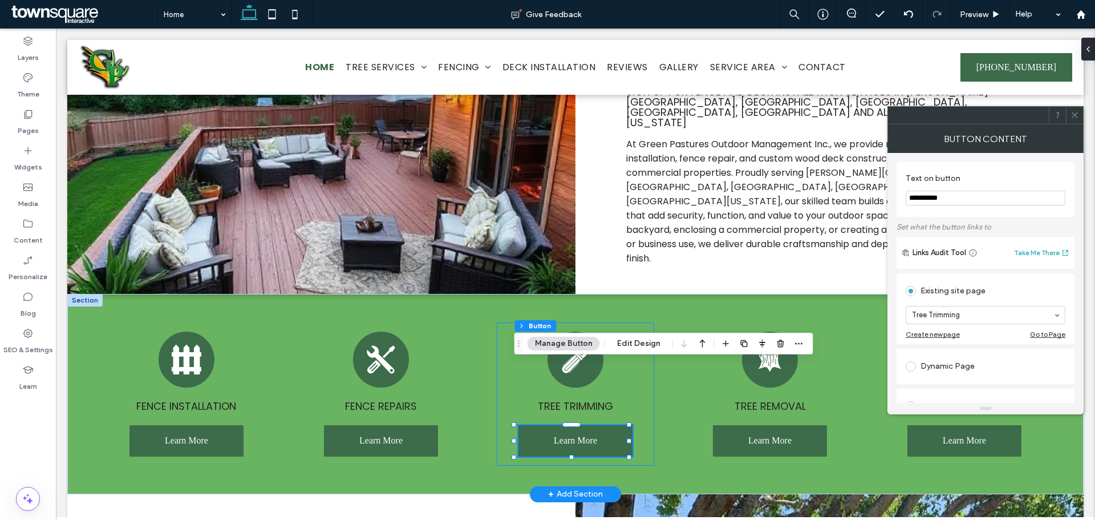
click at [649, 322] on div "Tree Trimming Learn More" at bounding box center [575, 393] width 157 height 143
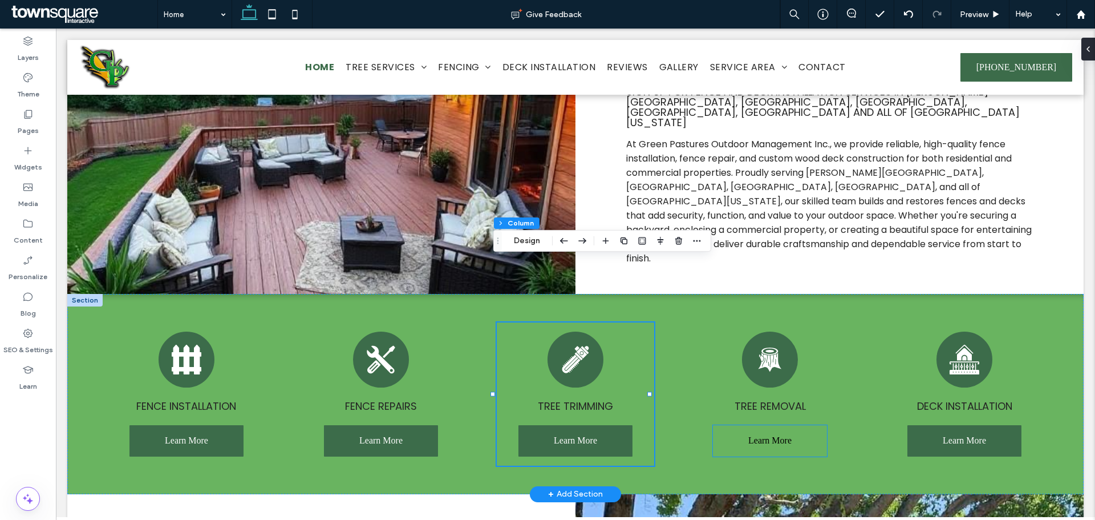
click at [782, 426] on span "Learn More" at bounding box center [769, 440] width 43 height 29
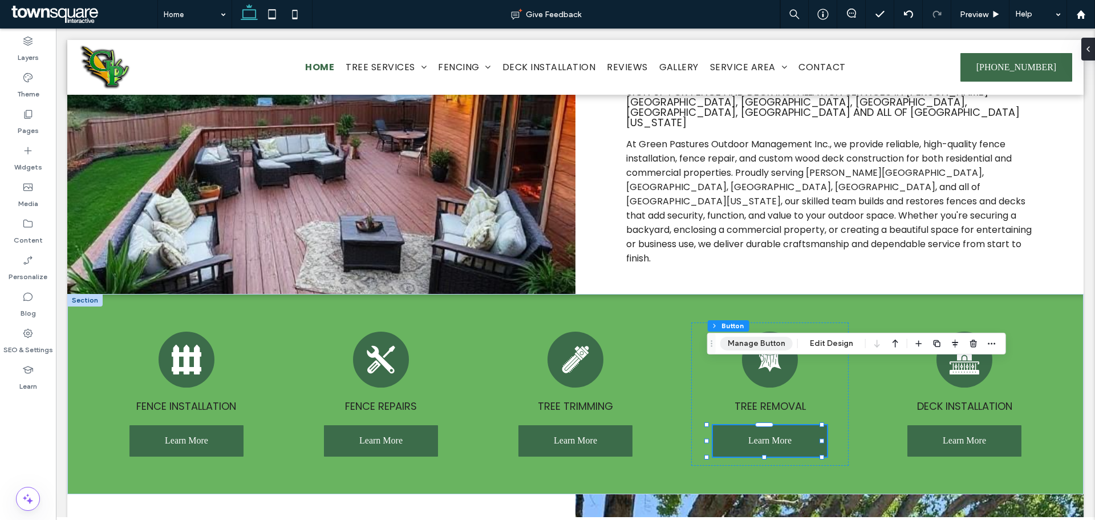
click at [756, 339] on button "Manage Button" at bounding box center [757, 344] width 72 height 14
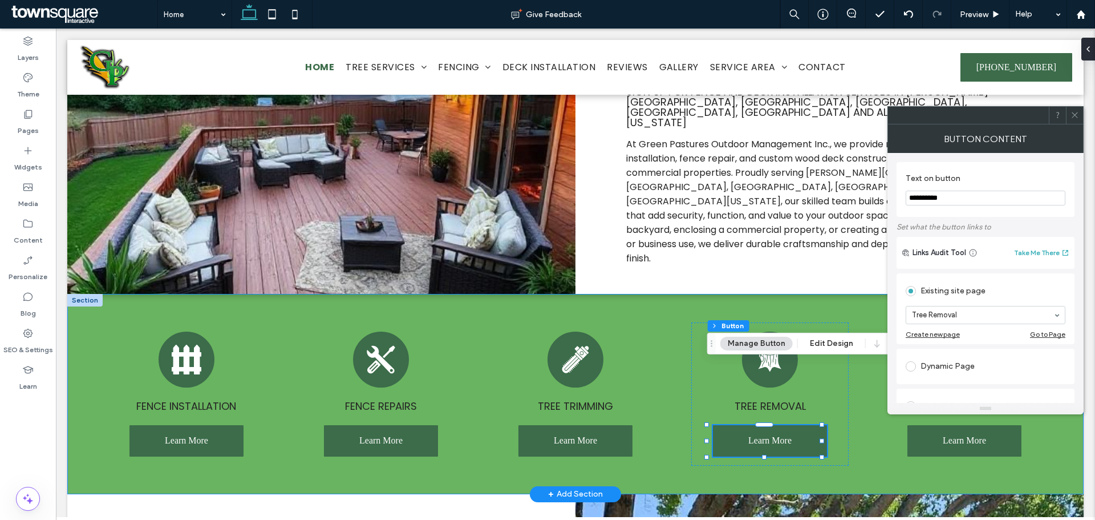
click at [859, 294] on div "Fence installation Learn More Fence Repairs Learn More Tree Trimming Learn More…" at bounding box center [575, 394] width 1017 height 200
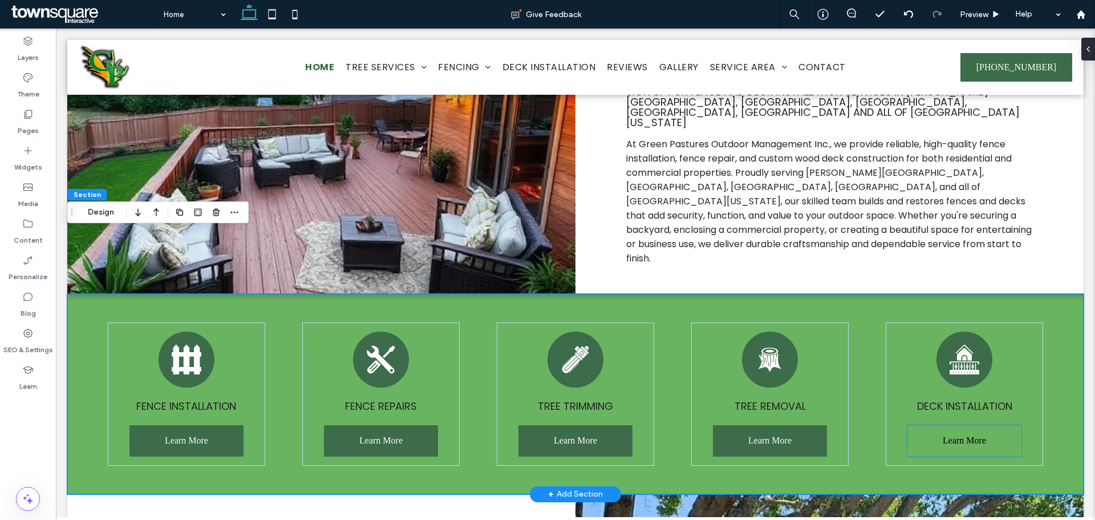
click at [943, 426] on span "Learn More" at bounding box center [964, 440] width 43 height 29
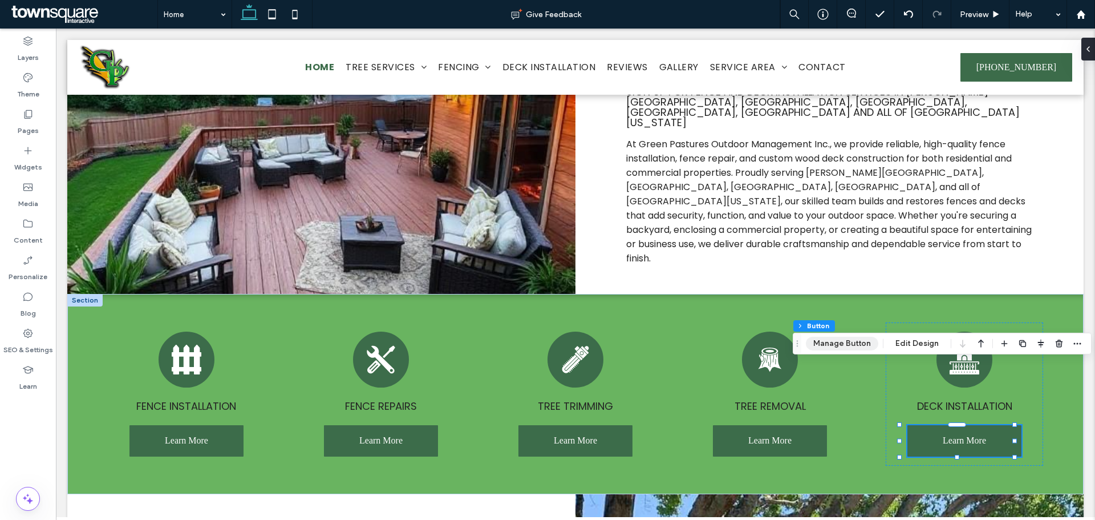
click at [846, 343] on button "Manage Button" at bounding box center [842, 344] width 72 height 14
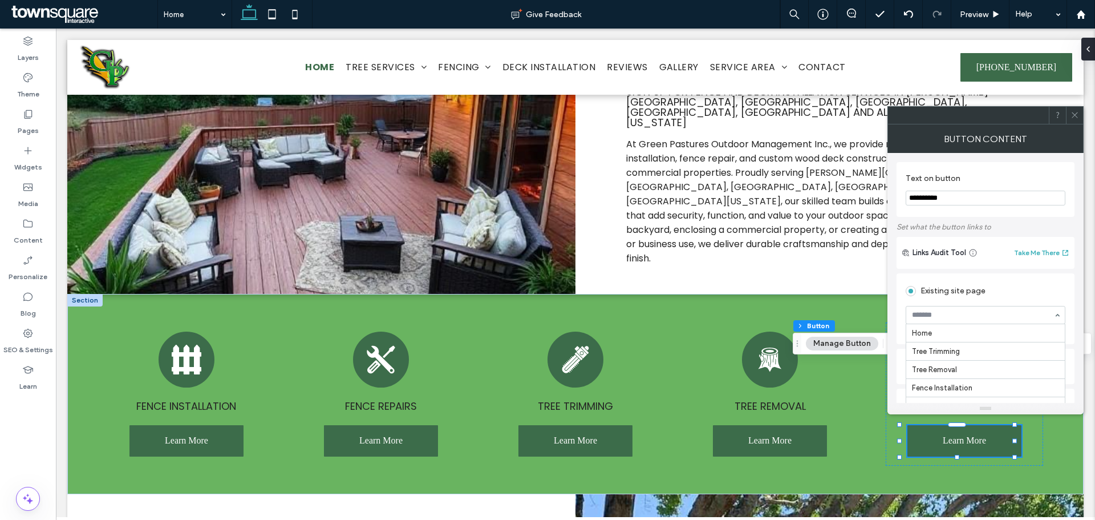
scroll to position [87, 0]
click at [1078, 119] on span at bounding box center [1075, 115] width 9 height 17
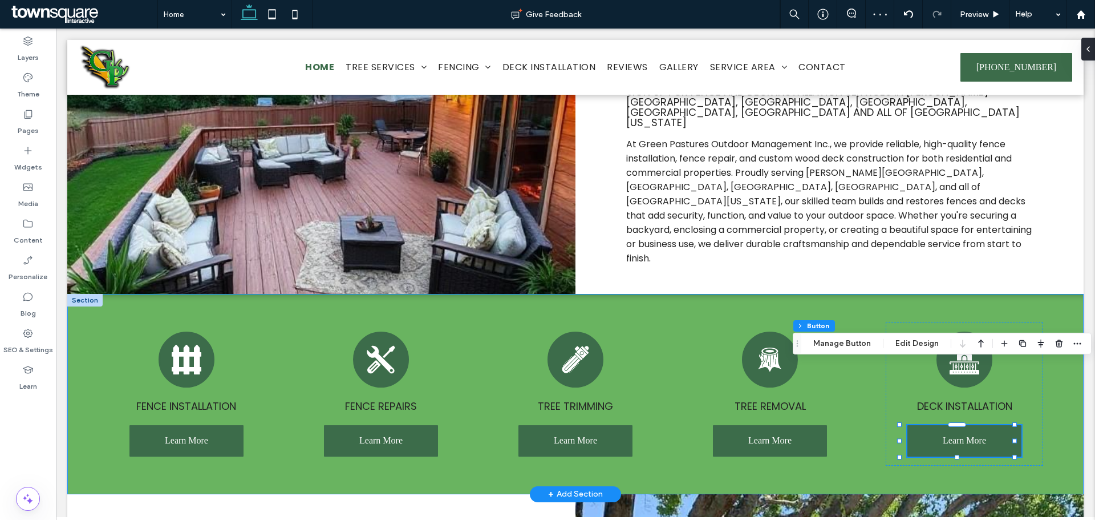
click at [1057, 294] on div "Fence installation Learn More Fence Repairs Learn More Tree Trimming Learn More…" at bounding box center [575, 394] width 1017 height 200
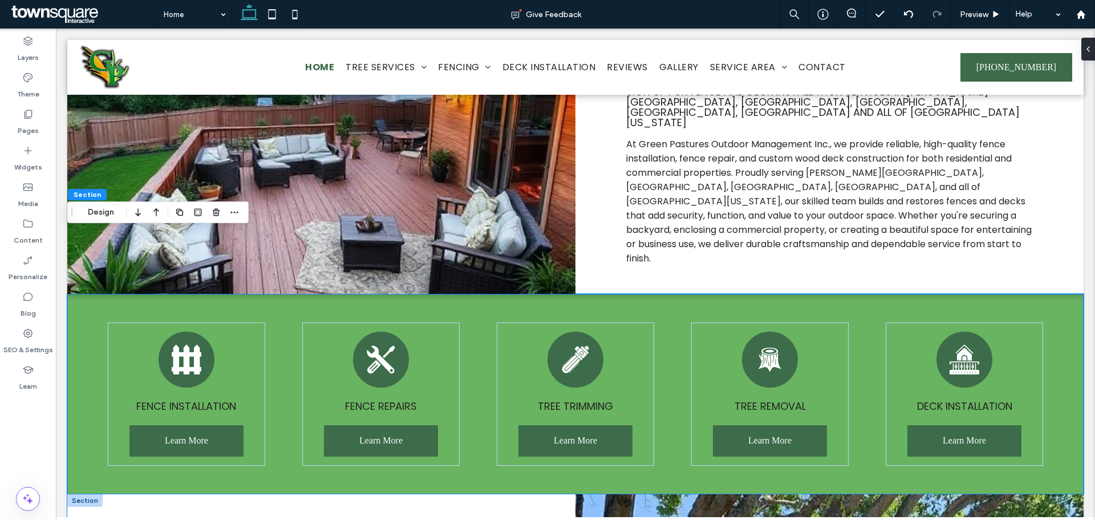
scroll to position [0, 0]
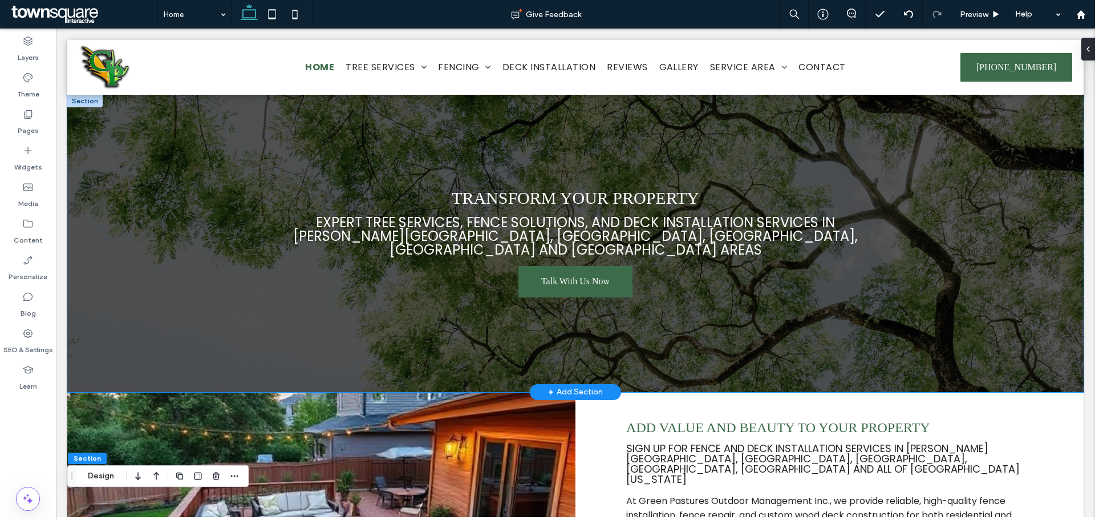
click at [200, 237] on div "Transform your property Expert Tree Services, Fence Solutions, and Deck Install…" at bounding box center [575, 243] width 1017 height 297
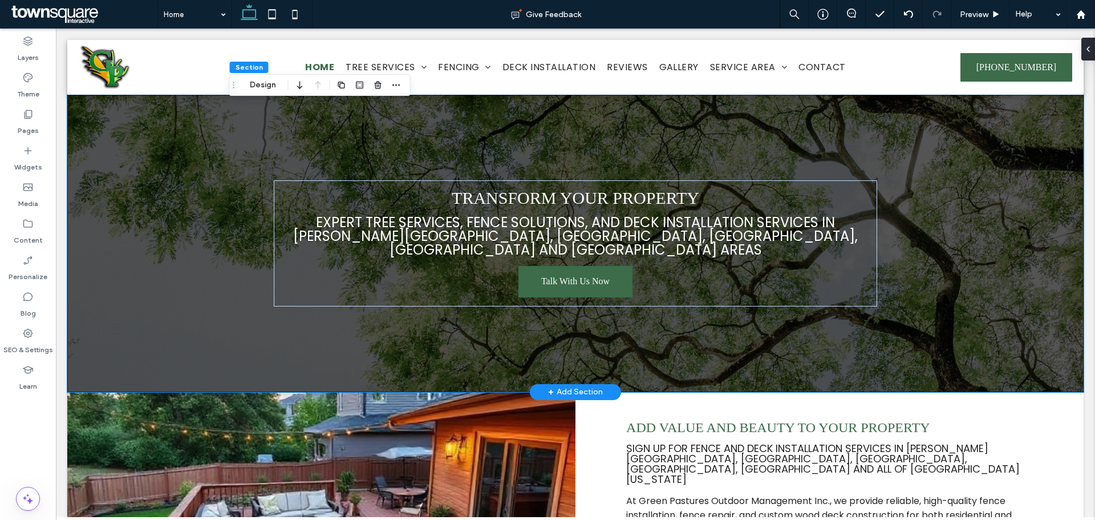
click at [183, 246] on div "Transform your property Expert Tree Services, Fence Solutions, and Deck Install…" at bounding box center [575, 243] width 1017 height 297
click at [259, 87] on button "Design" at bounding box center [262, 85] width 41 height 14
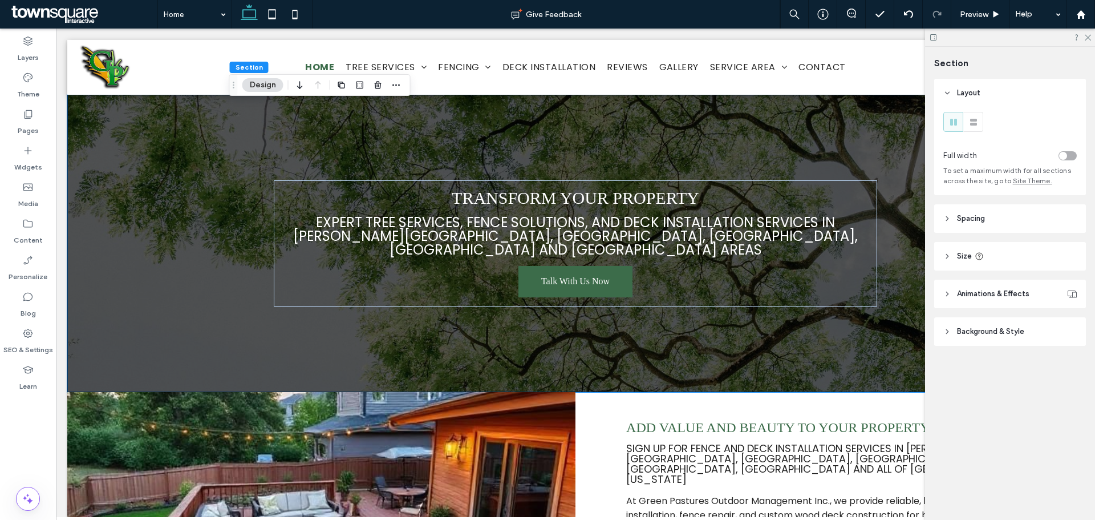
click at [956, 331] on header "Background & Style" at bounding box center [1010, 331] width 152 height 29
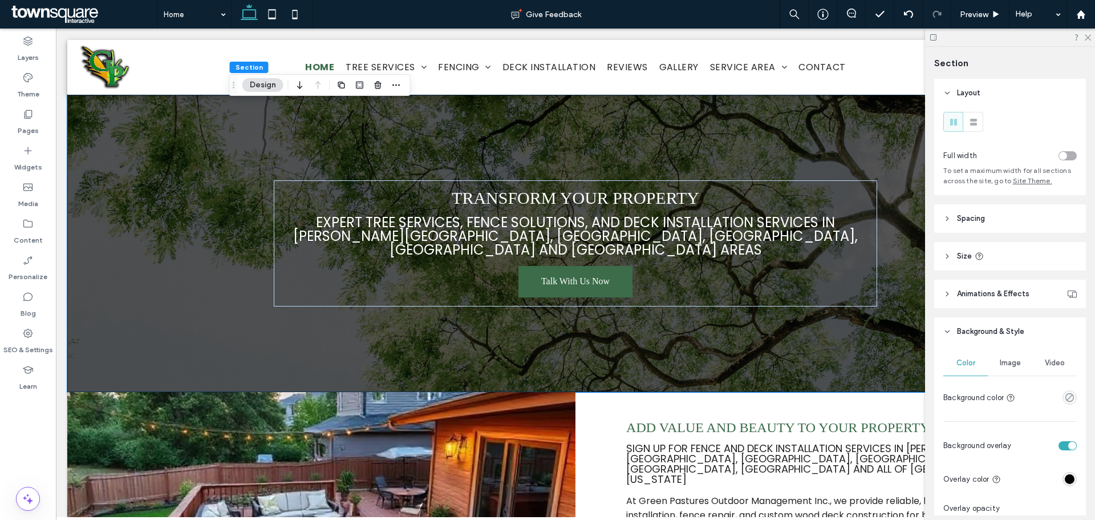
click at [1007, 363] on span "Image" at bounding box center [1010, 362] width 21 height 9
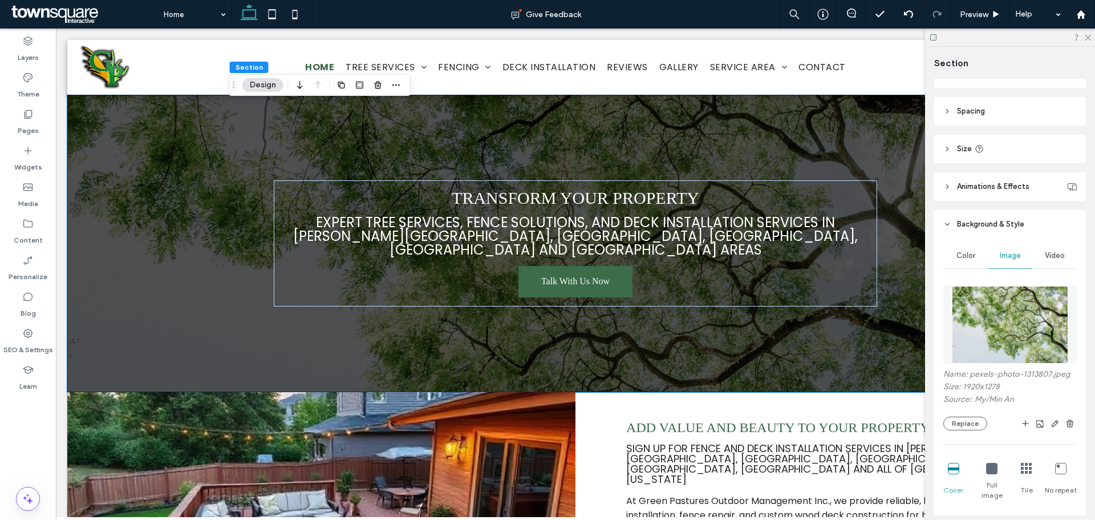
scroll to position [114, 0]
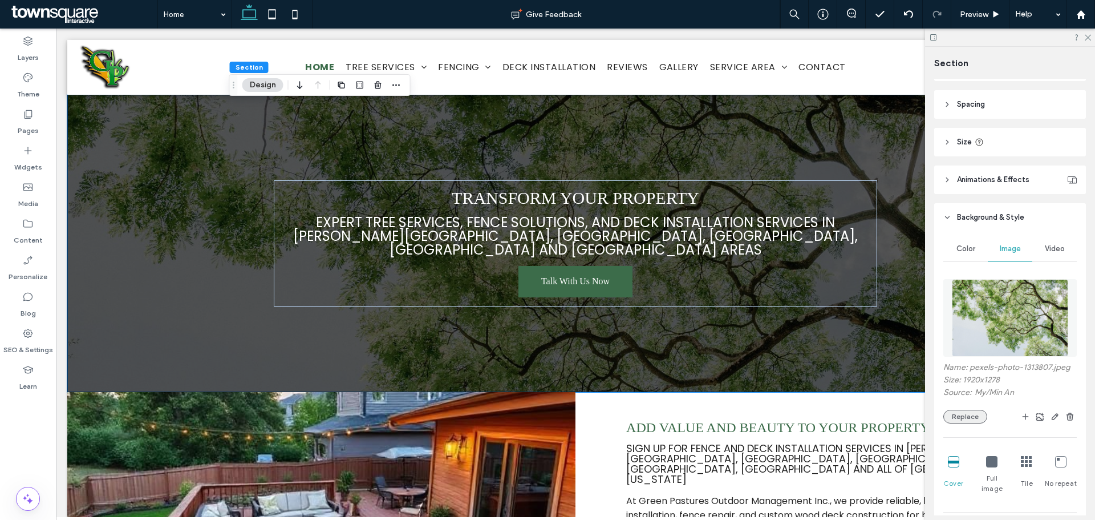
click at [975, 416] on button "Replace" at bounding box center [966, 417] width 44 height 14
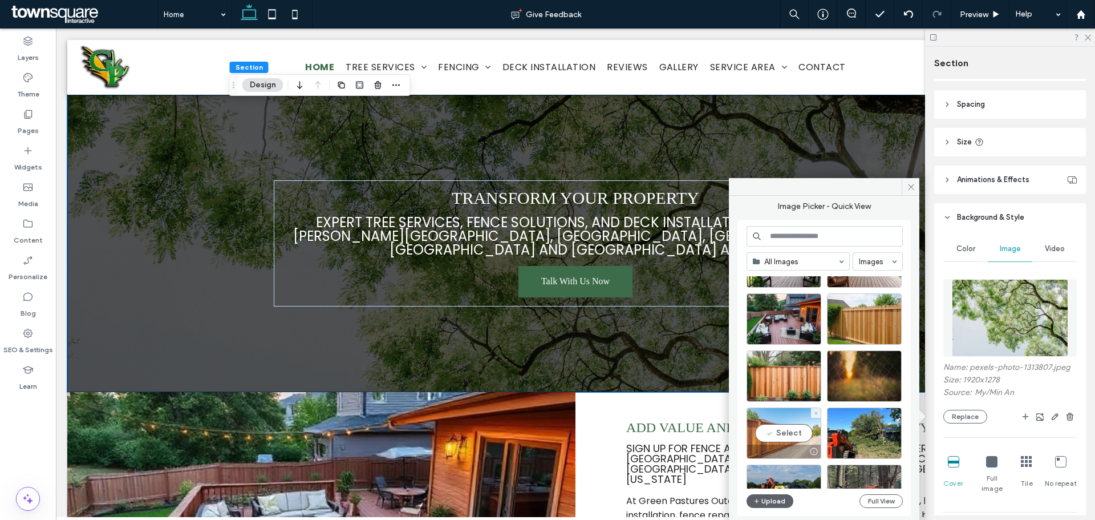
click at [784, 439] on div "Select" at bounding box center [784, 432] width 75 height 51
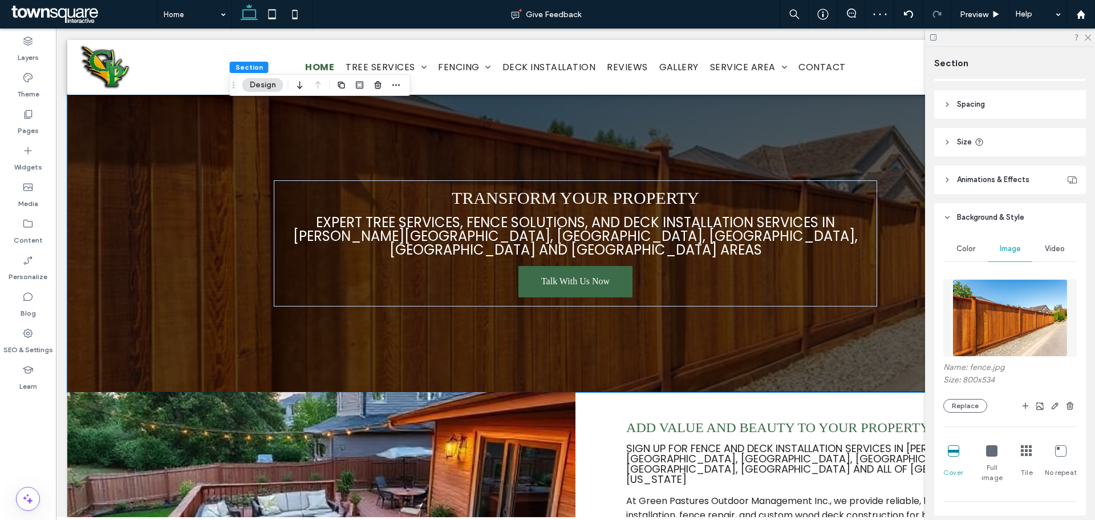
scroll to position [171, 0]
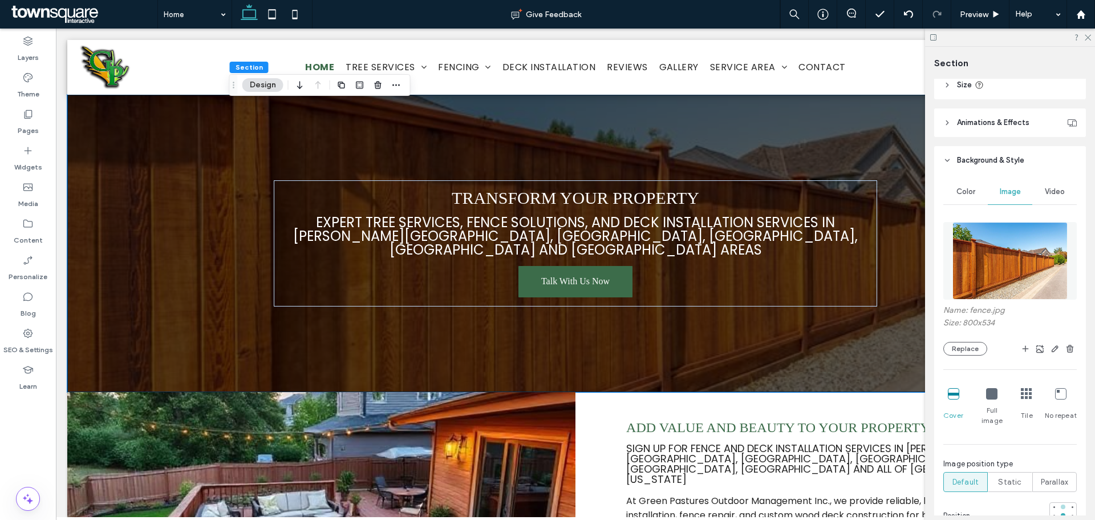
click at [1059, 503] on div at bounding box center [1063, 507] width 8 height 8
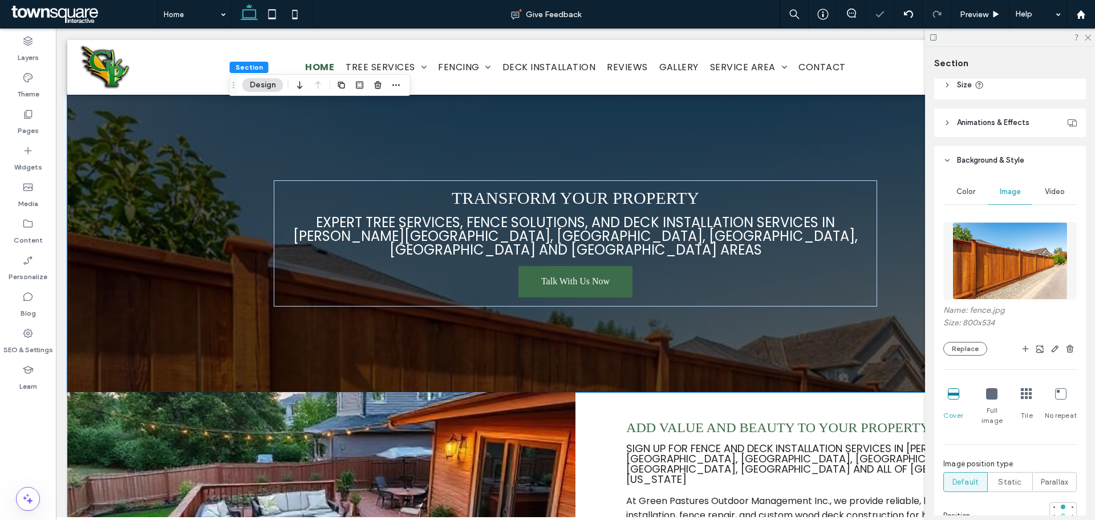
click at [1059, 511] on div at bounding box center [1063, 515] width 8 height 8
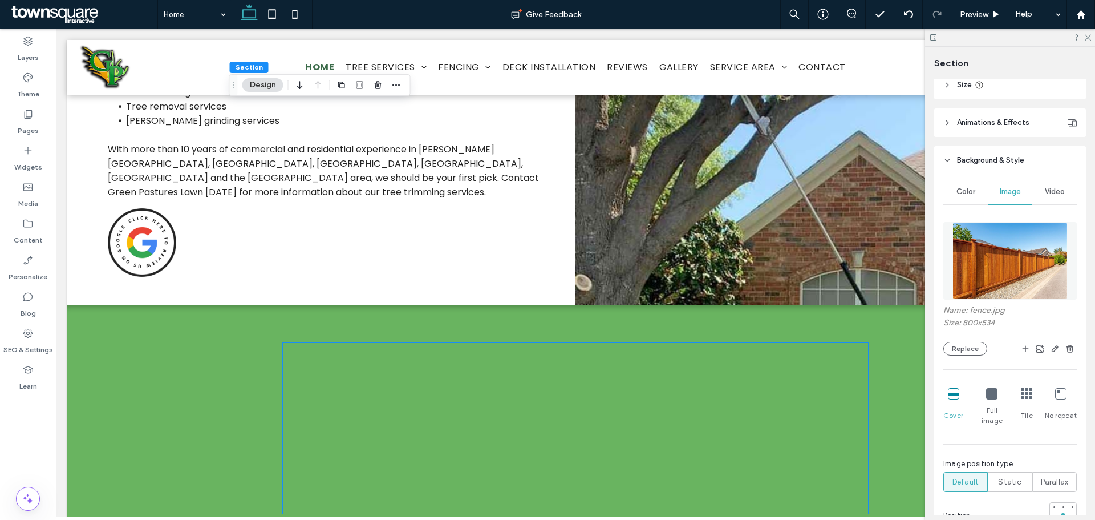
scroll to position [971, 0]
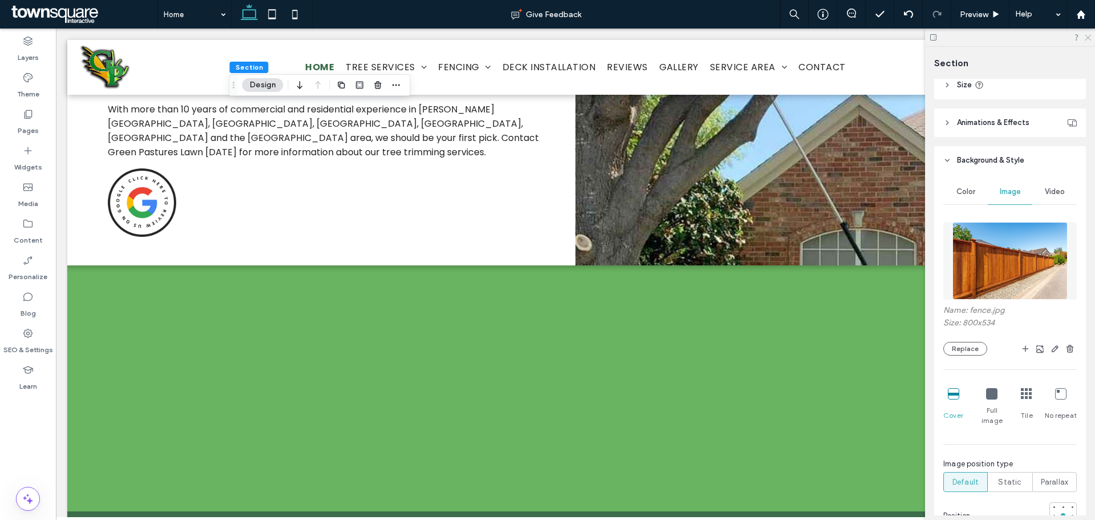
click at [1090, 36] on use at bounding box center [1088, 38] width 6 height 6
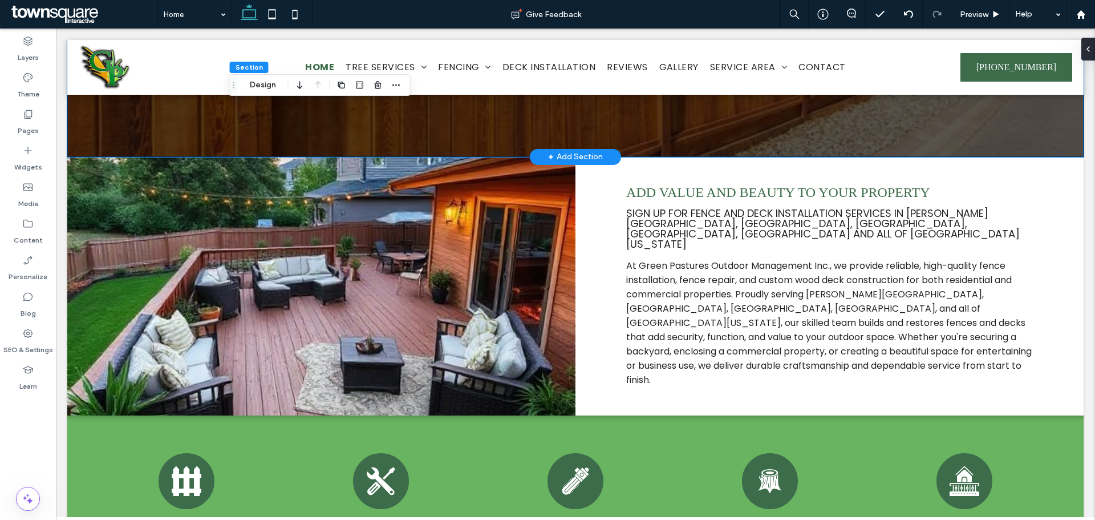
scroll to position [285, 0]
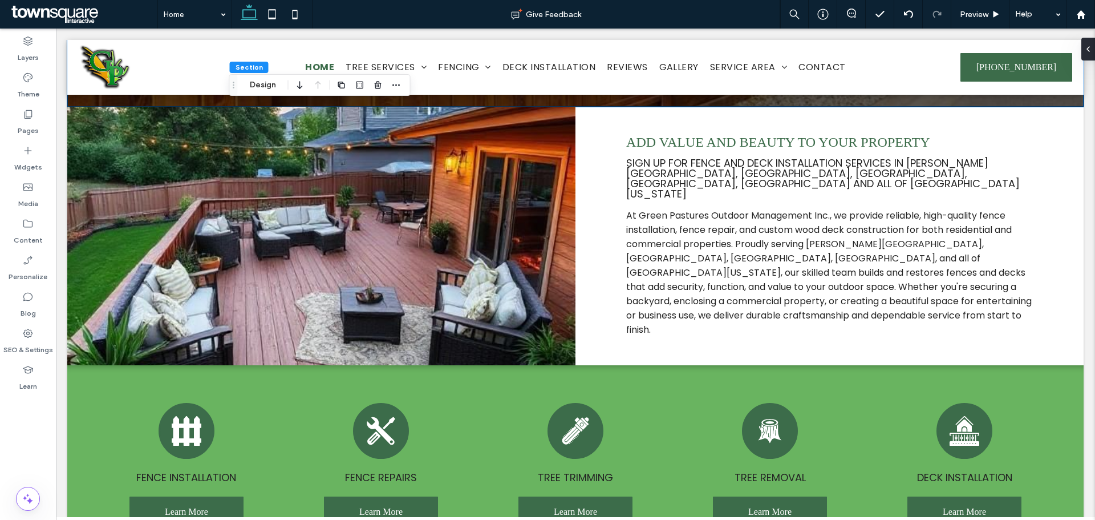
click at [68, 19] on span at bounding box center [83, 14] width 149 height 23
